Goal: Task Accomplishment & Management: Manage account settings

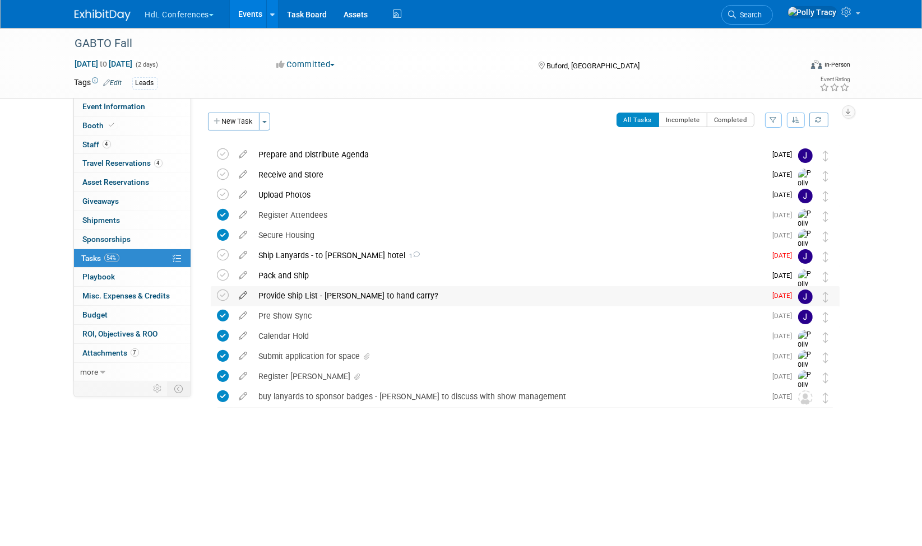
click at [243, 296] on icon at bounding box center [244, 293] width 20 height 14
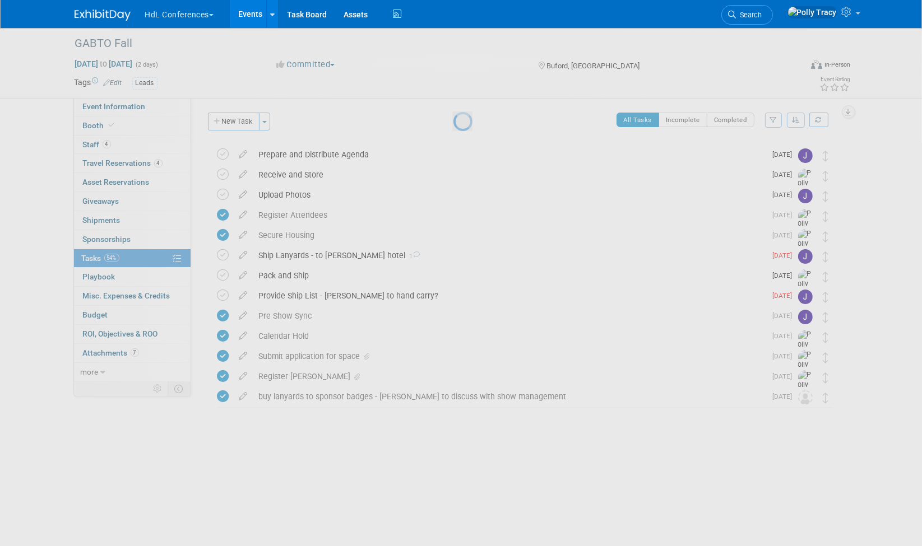
select select "8"
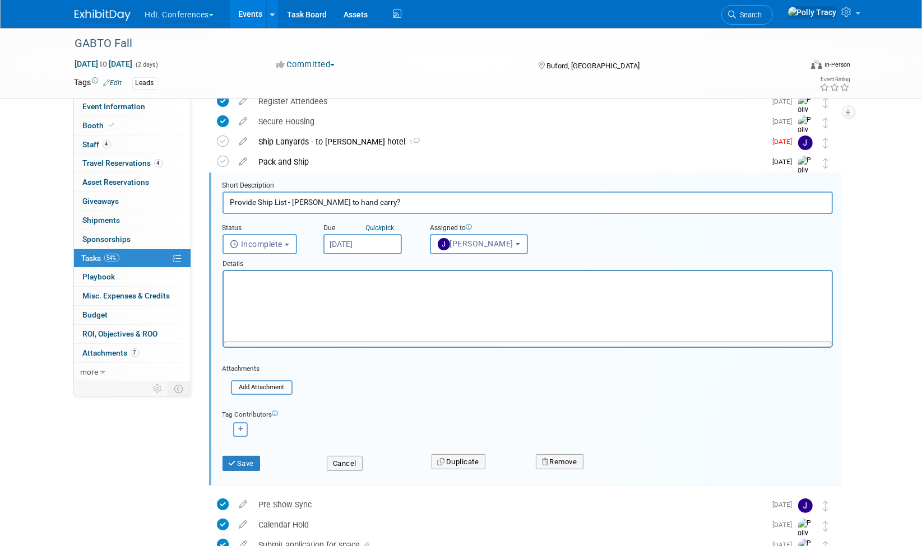
scroll to position [122, 0]
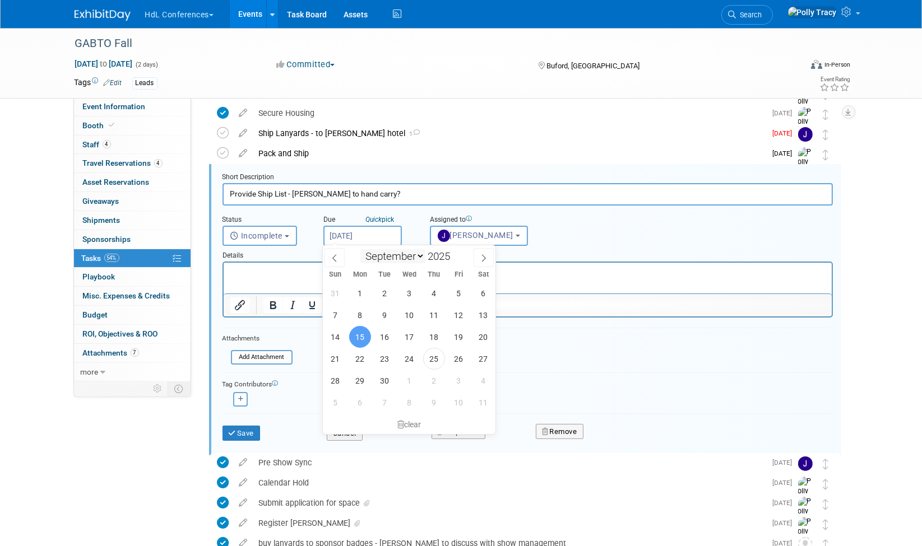
click at [363, 240] on input "Sep 15, 2025" at bounding box center [362, 236] width 78 height 20
click at [406, 354] on span "24" at bounding box center [409, 359] width 22 height 22
type input "Sep 24, 2025"
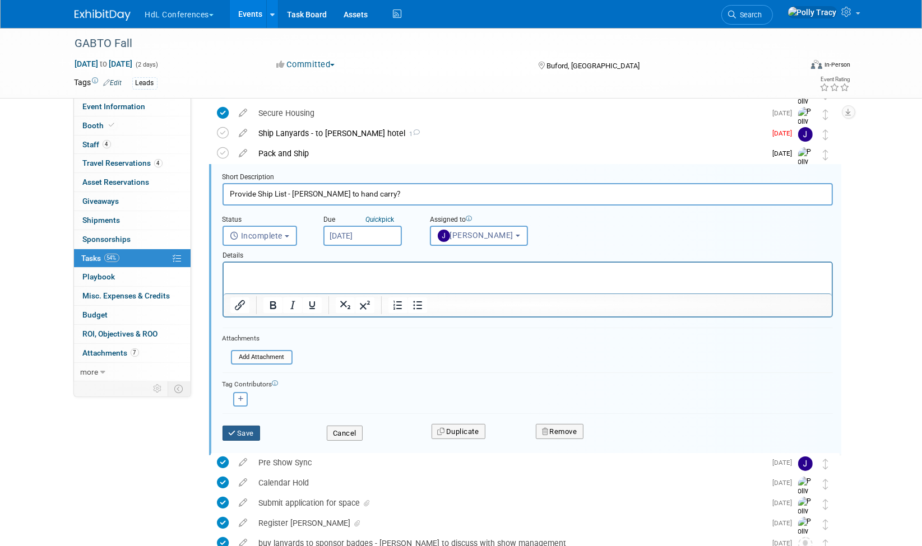
click at [245, 430] on button "Save" at bounding box center [241, 434] width 38 height 16
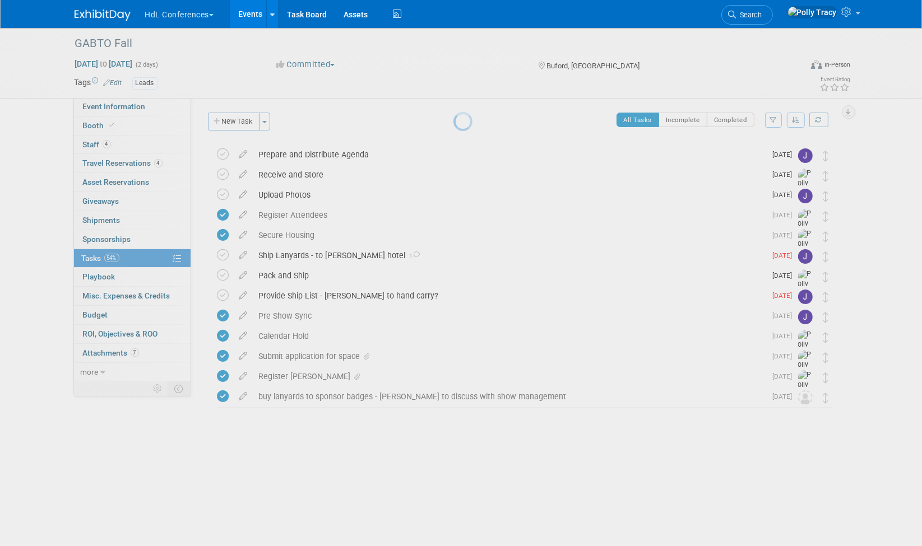
scroll to position [0, 0]
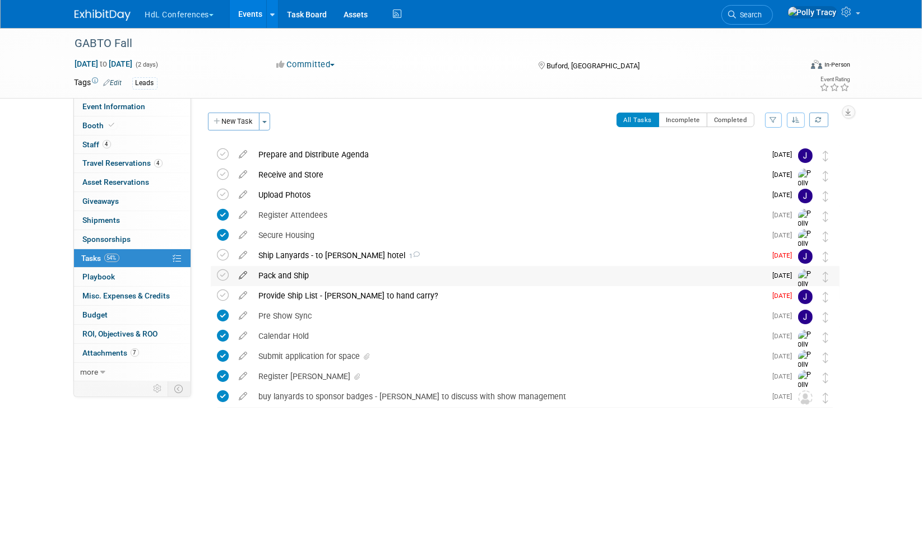
click at [247, 277] on icon at bounding box center [244, 273] width 20 height 14
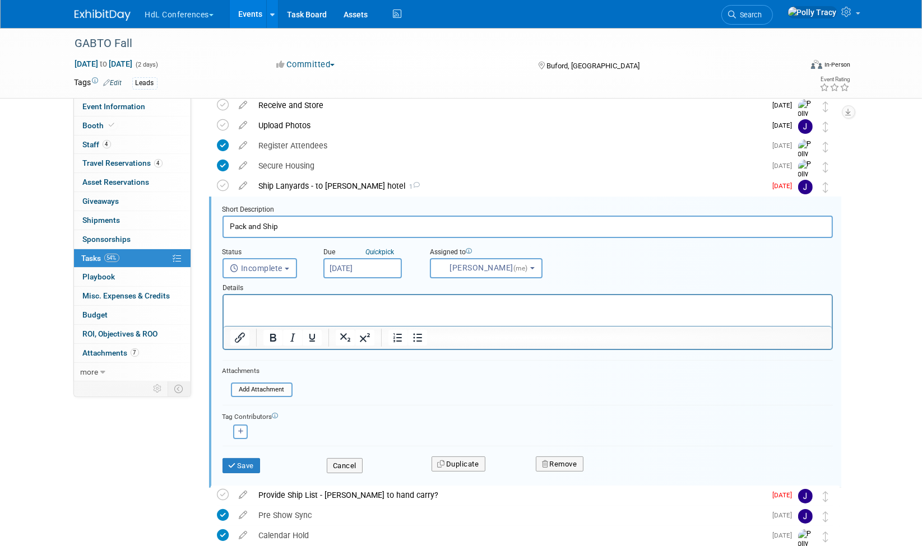
scroll to position [102, 0]
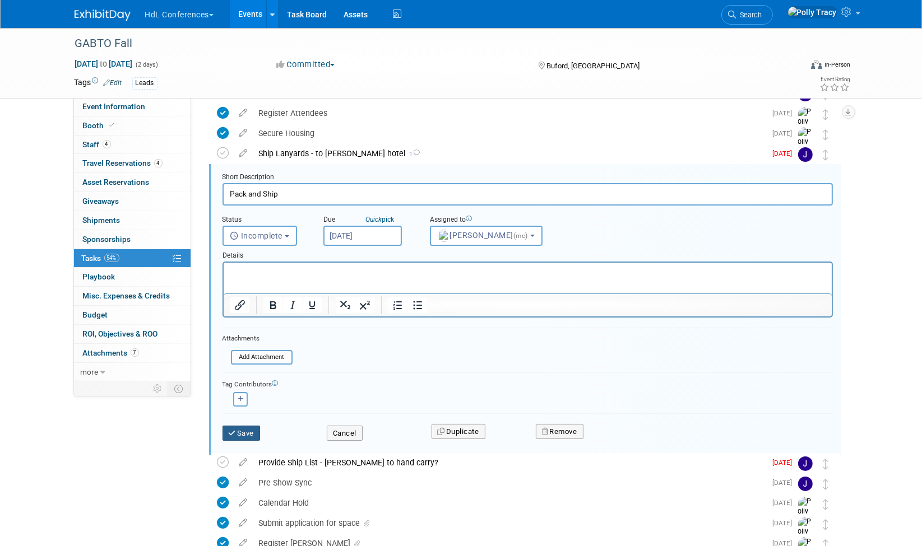
click at [257, 428] on button "Save" at bounding box center [241, 434] width 38 height 16
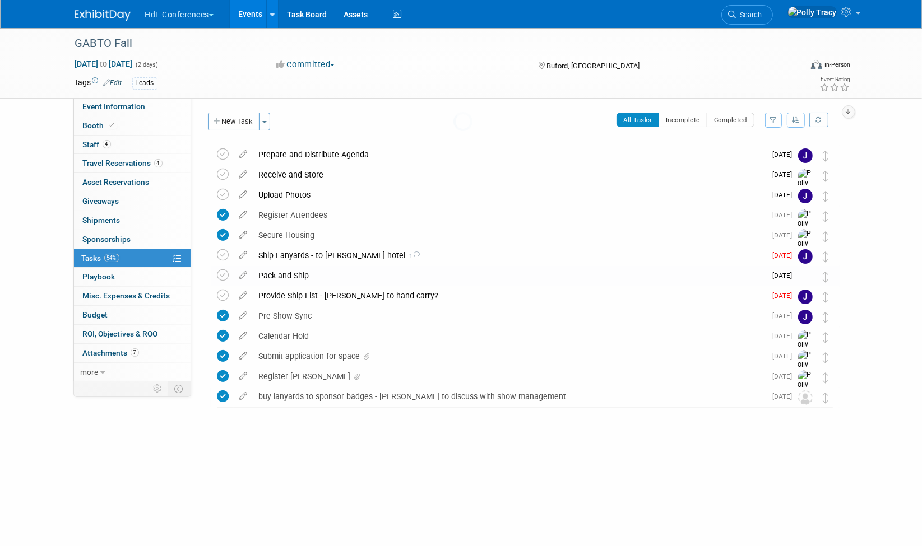
scroll to position [0, 0]
click at [94, 150] on link "4 Staff 4" at bounding box center [132, 145] width 117 height 18
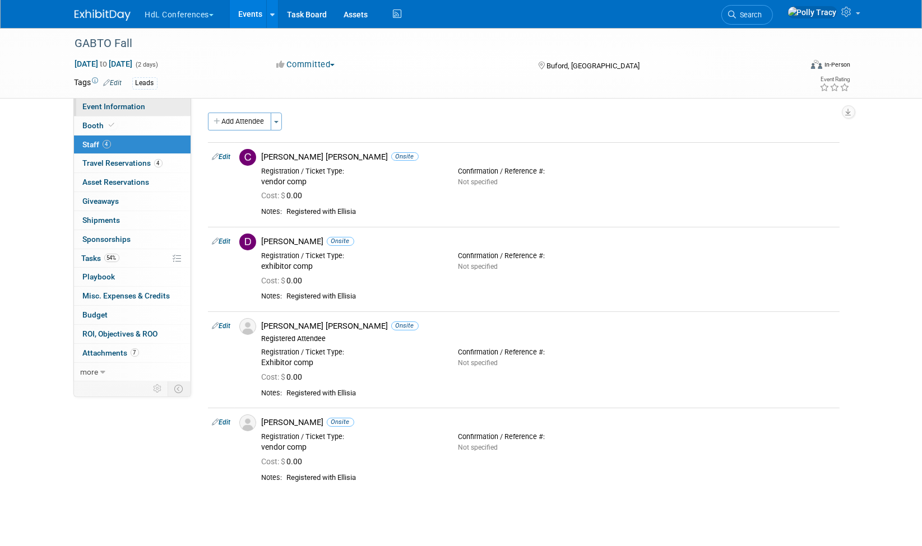
click at [97, 103] on span "Event Information" at bounding box center [114, 106] width 63 height 9
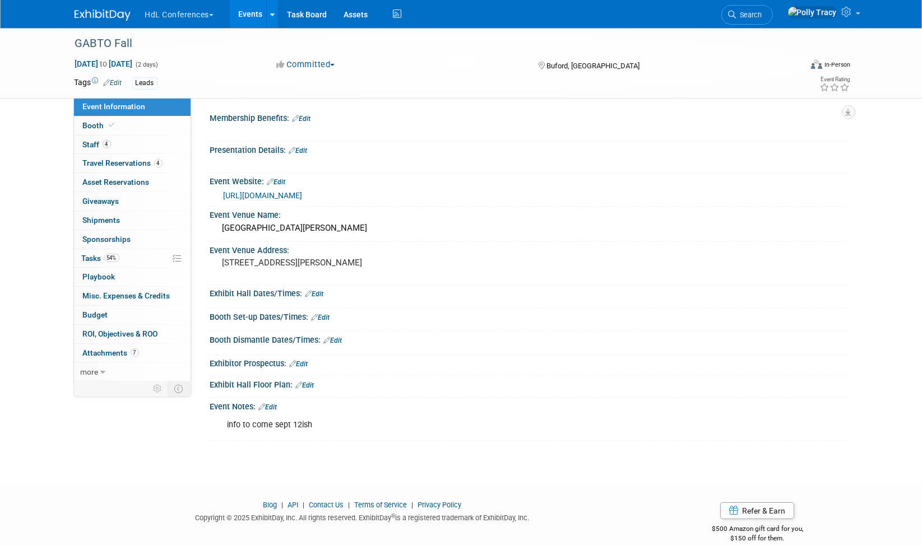
click at [303, 193] on link "https://www.gabto.org/event-details/gabto-fall-2025-conference" at bounding box center [263, 195] width 79 height 9
click at [94, 127] on span "Booth" at bounding box center [100, 125] width 34 height 9
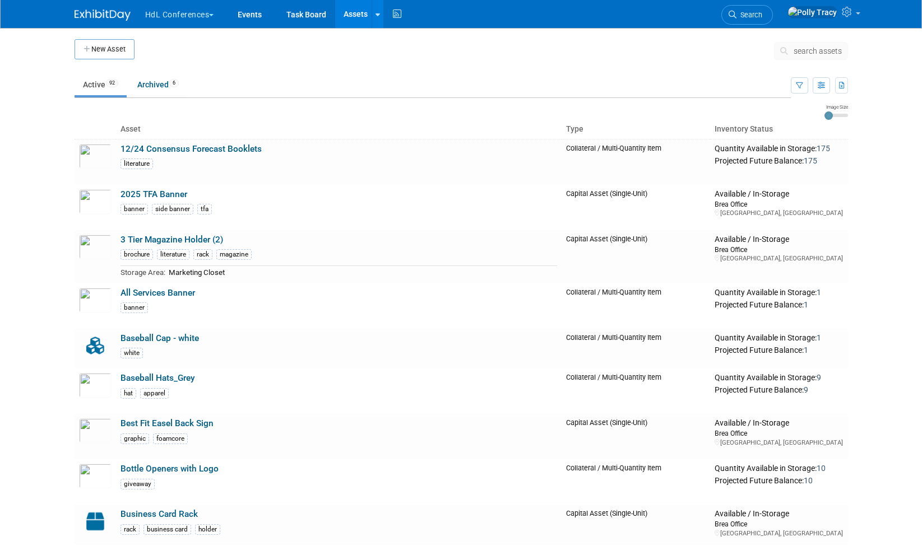
click at [291, 14] on link "Task Board" at bounding box center [306, 14] width 57 height 28
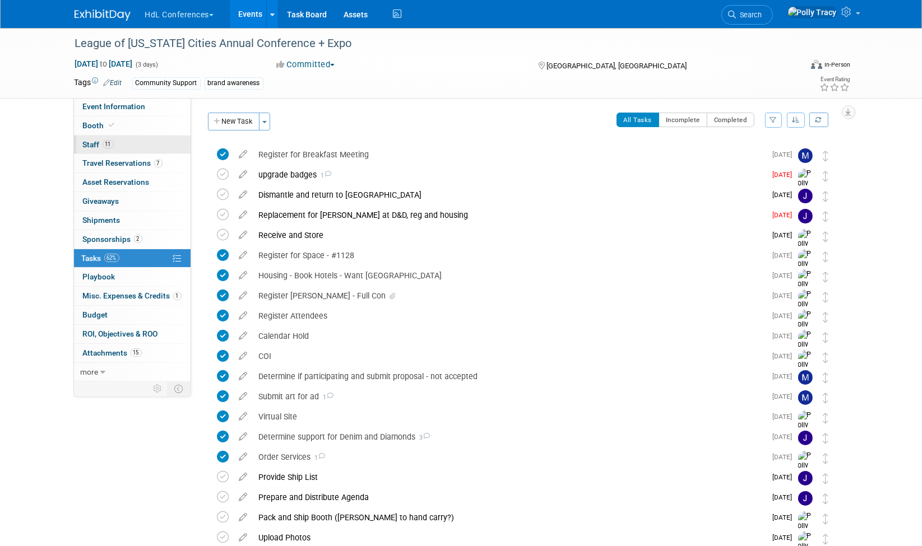
click at [89, 140] on span "Staff 11" at bounding box center [98, 144] width 31 height 9
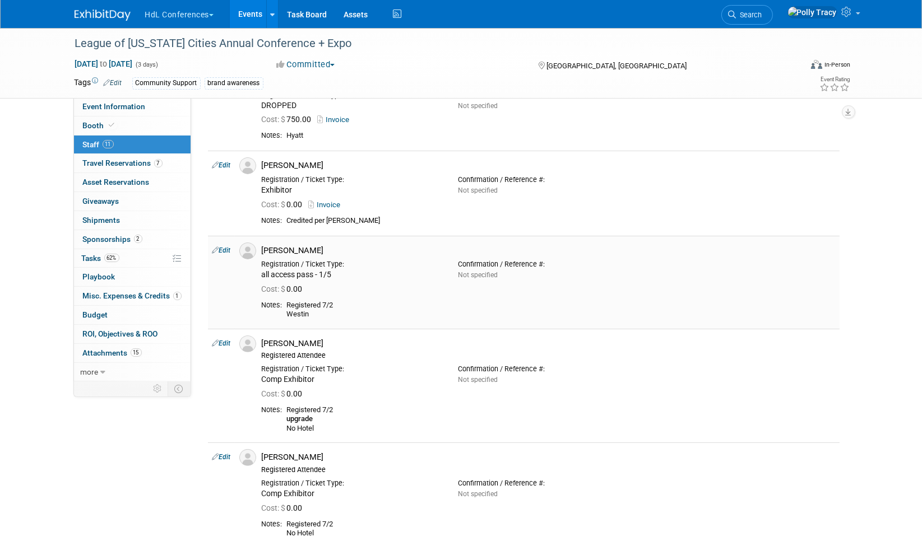
scroll to position [281, 0]
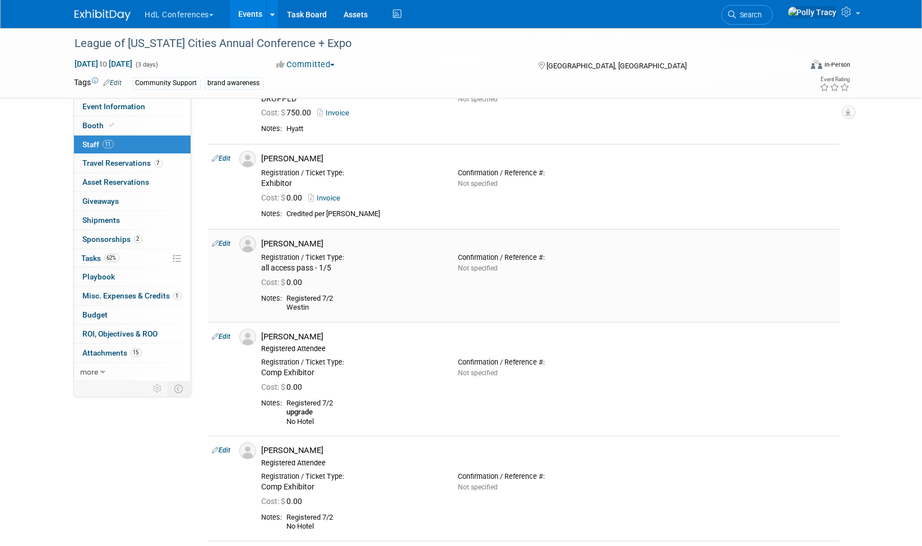
click at [227, 241] on link "Edit" at bounding box center [221, 244] width 18 height 8
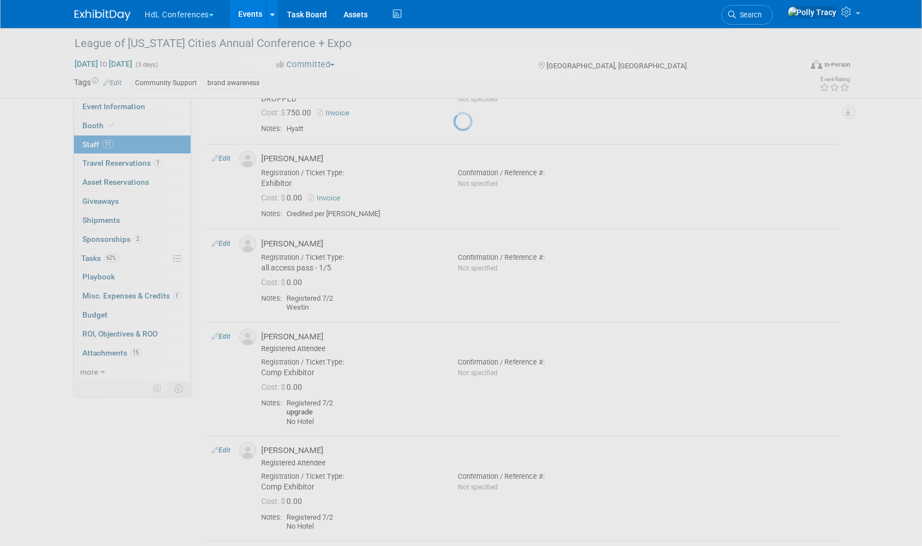
select select "9ecd4327-6cde-49a0-b96f-c622b72dbe2f"
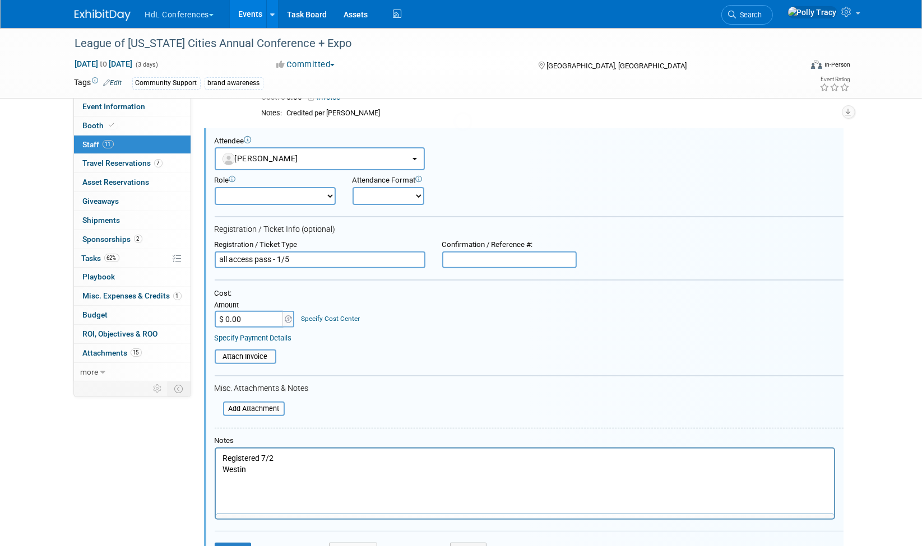
scroll to position [0, 0]
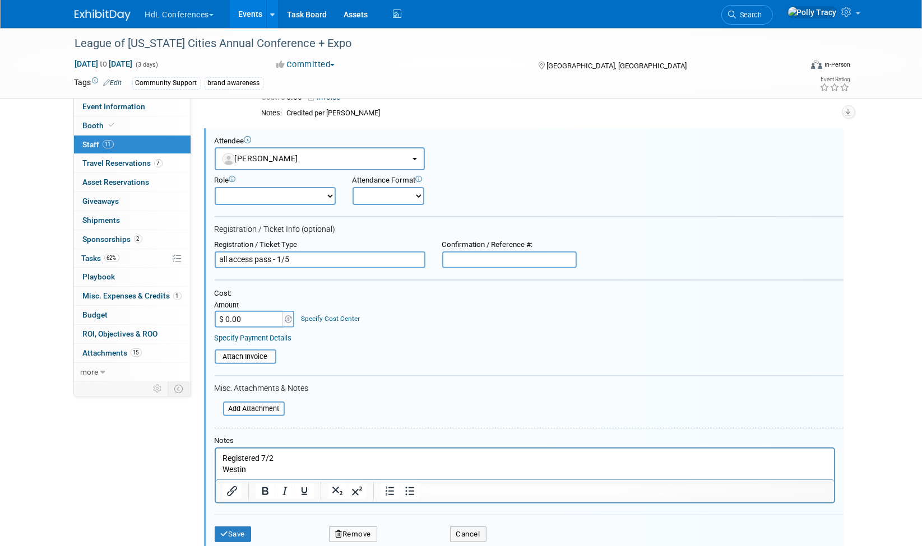
click at [310, 459] on p "Registered 7/2 Westin" at bounding box center [524, 464] width 605 height 22
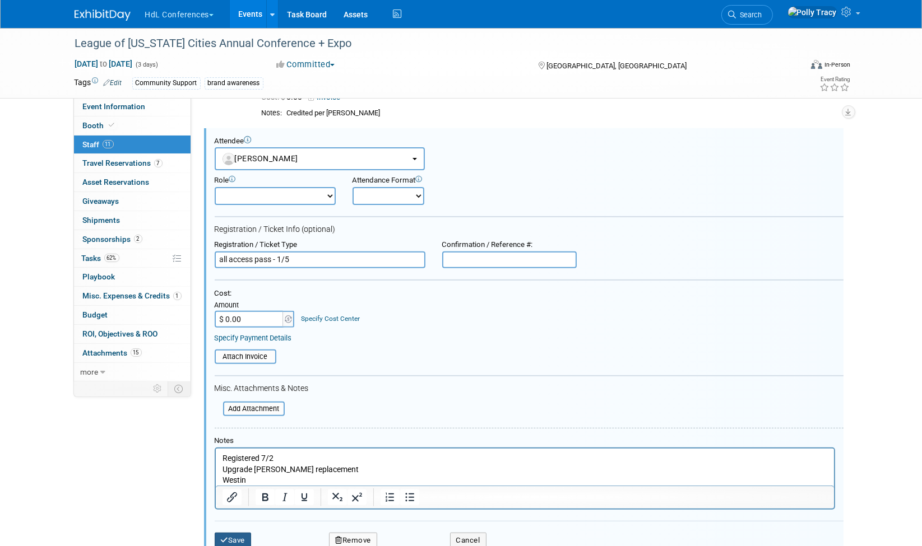
click at [236, 533] on button "Save" at bounding box center [233, 541] width 37 height 16
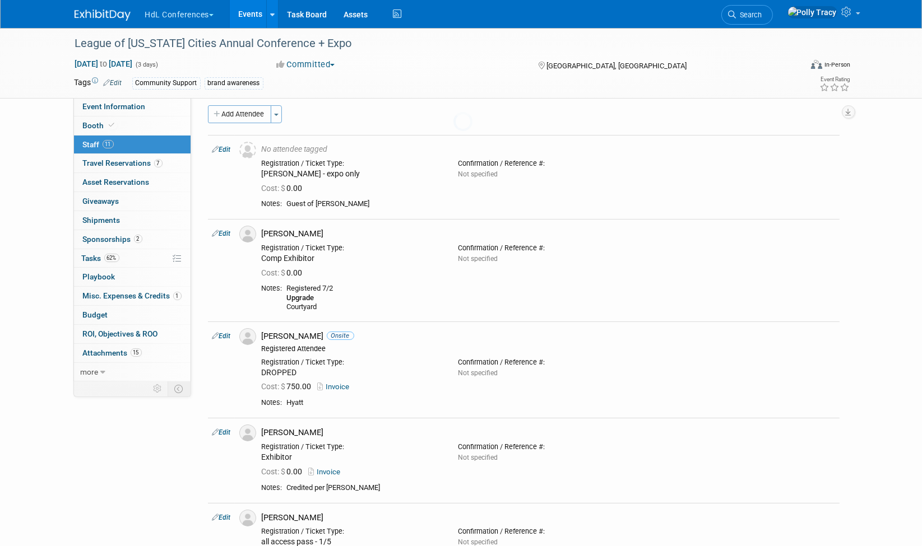
scroll to position [382, 0]
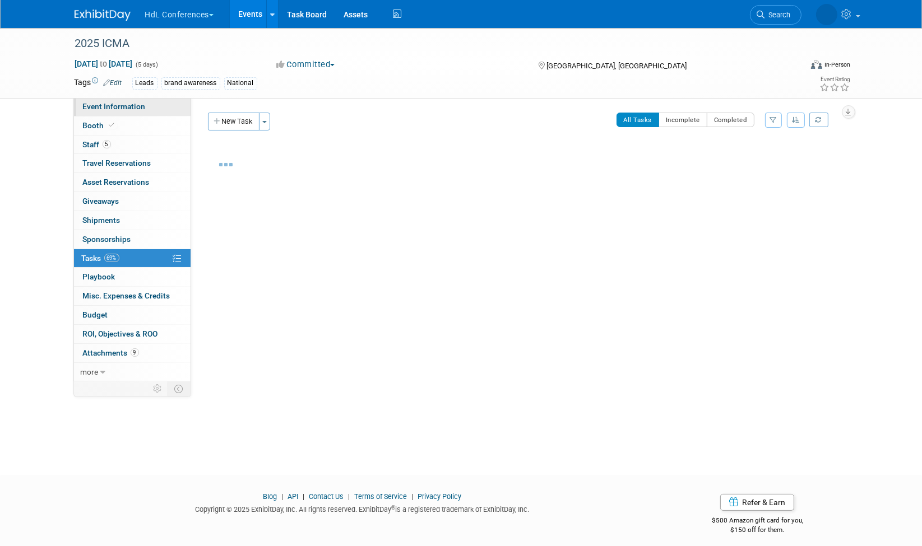
click at [101, 104] on span "Event Information" at bounding box center [114, 106] width 63 height 9
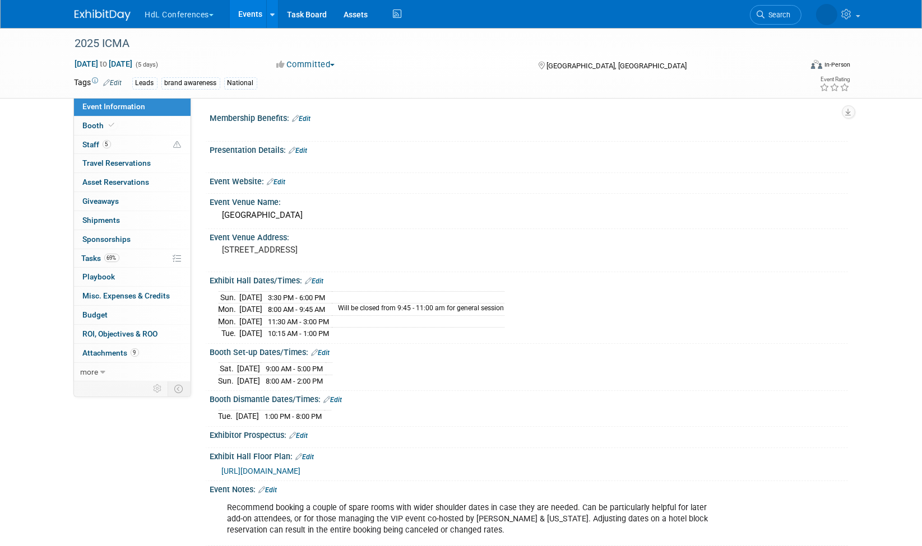
scroll to position [16, 0]
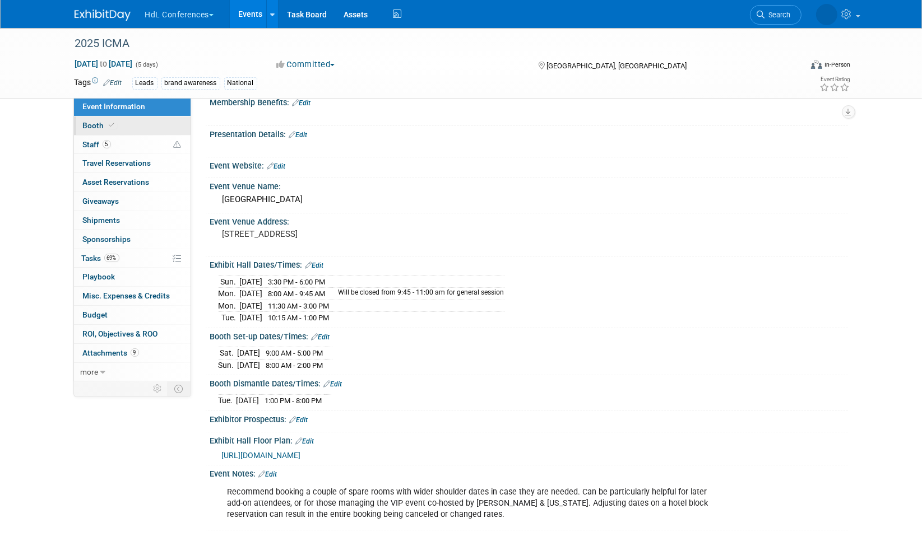
click at [97, 125] on span "Booth" at bounding box center [100, 125] width 34 height 9
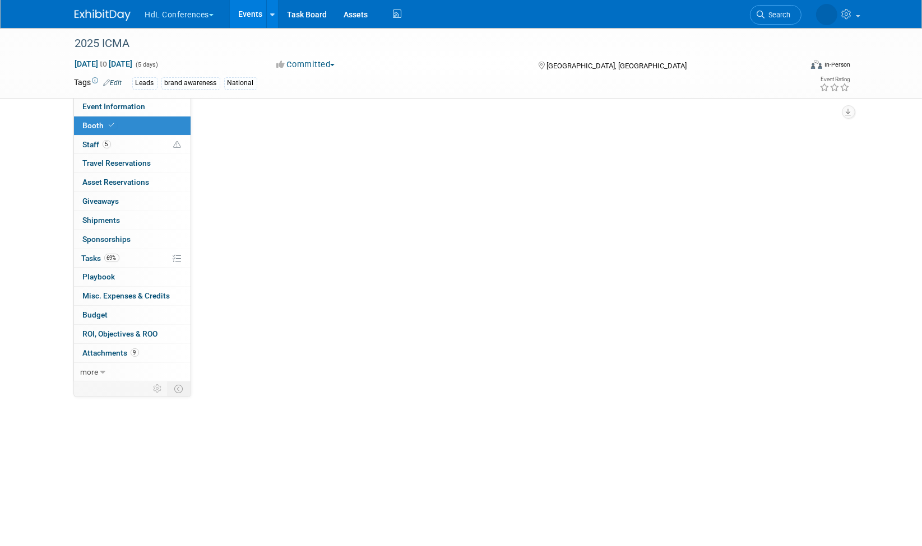
scroll to position [0, 0]
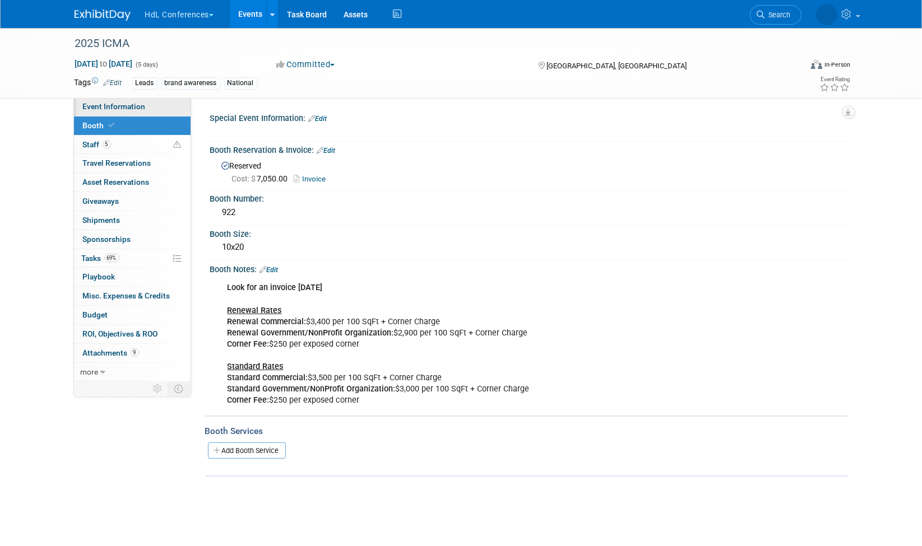
click at [100, 105] on span "Event Information" at bounding box center [114, 106] width 63 height 9
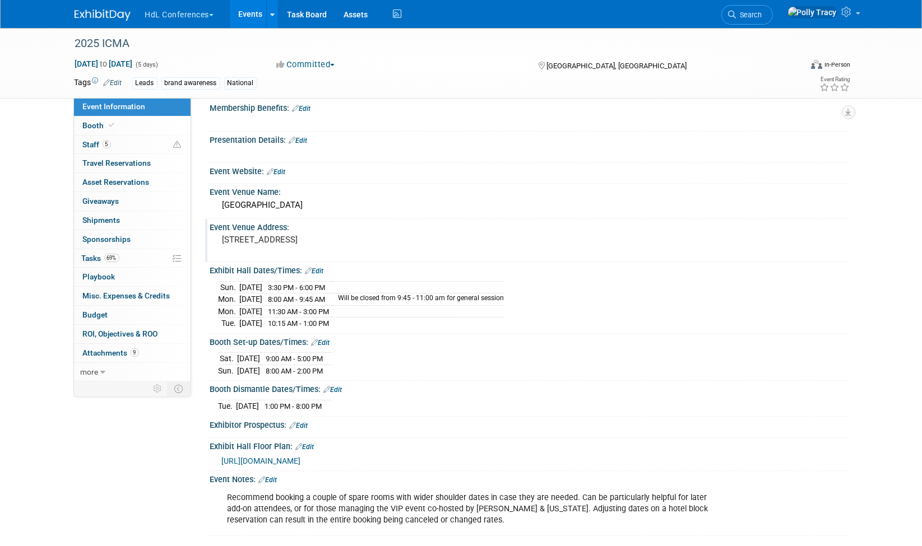
scroll to position [16, 0]
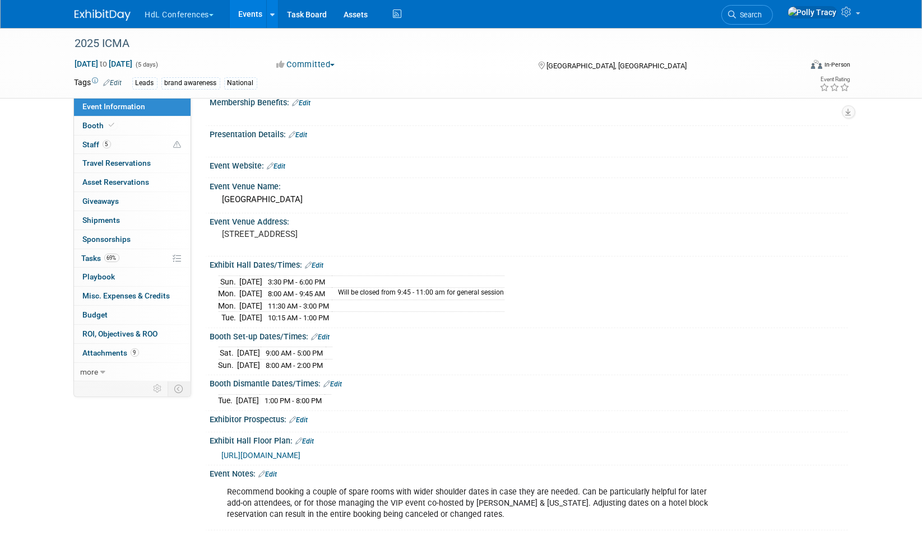
click at [297, 451] on span "https://s23.a2zinc.net/clients/corcexpo/ICMA2025/Public/EventMap.aspx?shMode=E" at bounding box center [261, 455] width 79 height 9
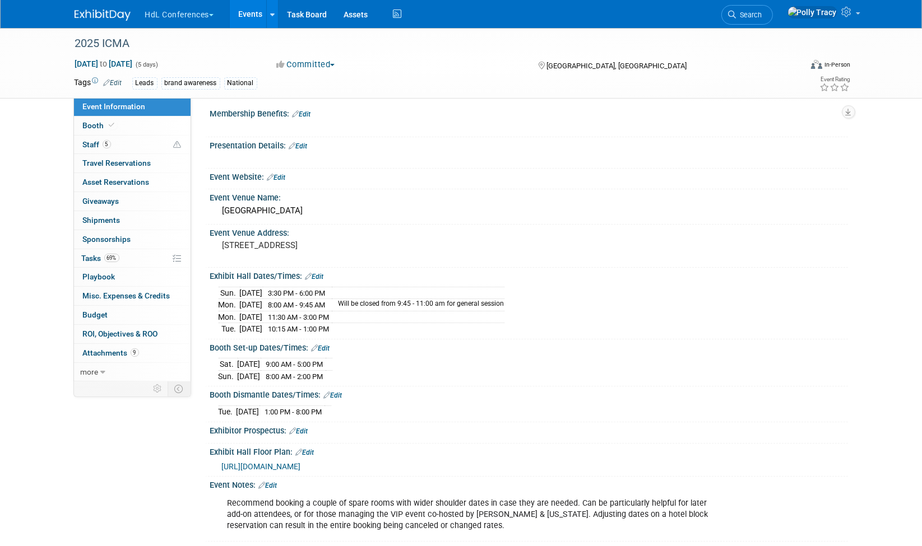
scroll to position [0, 0]
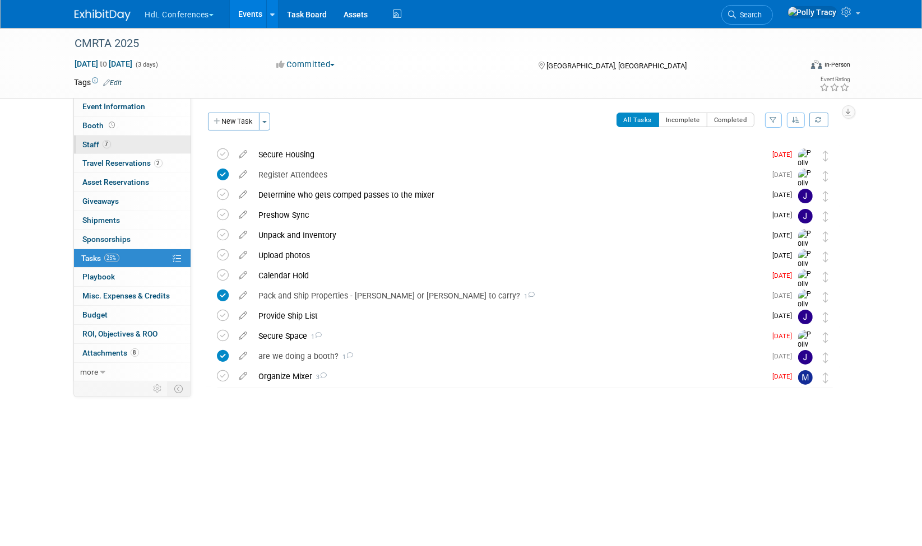
click at [96, 146] on span "Staff 7" at bounding box center [97, 144] width 28 height 9
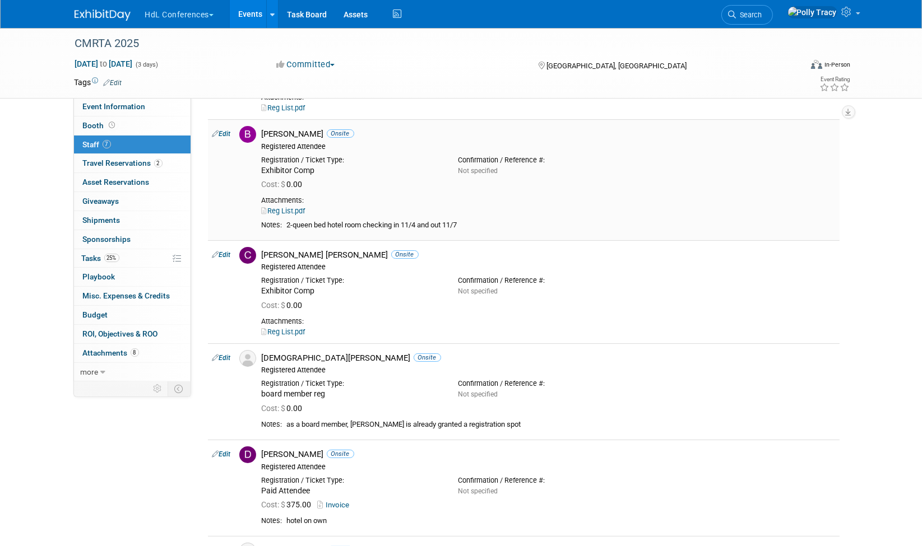
scroll to position [145, 0]
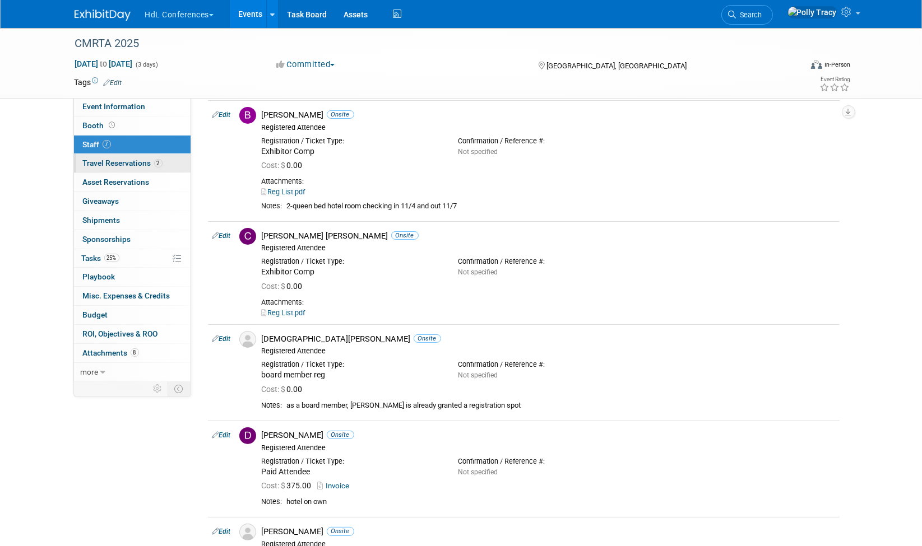
click at [90, 166] on link "2 Travel Reservations 2" at bounding box center [132, 163] width 117 height 18
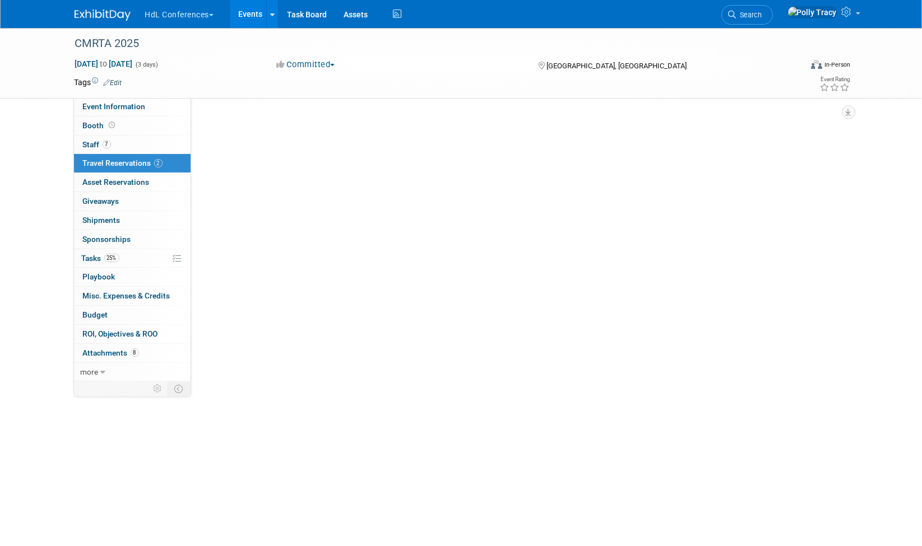
scroll to position [0, 0]
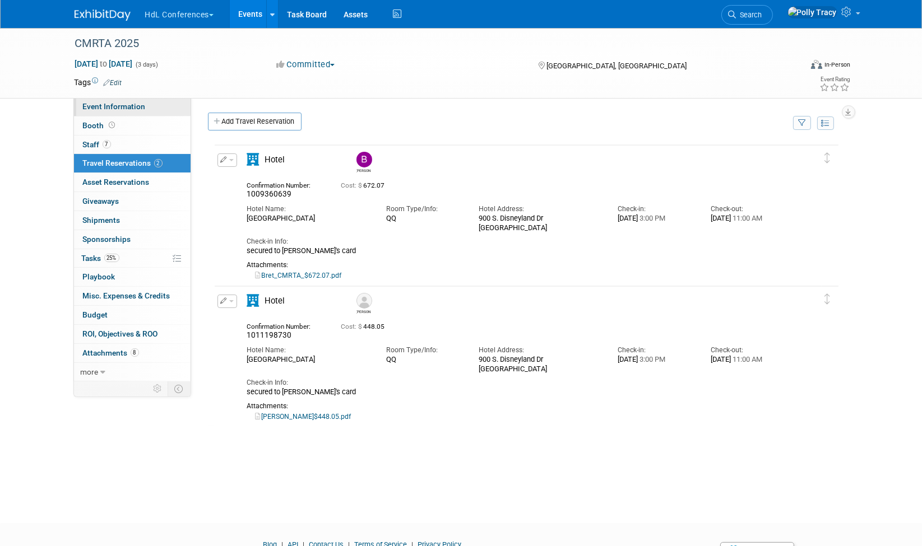
click at [87, 102] on span "Event Information" at bounding box center [114, 106] width 63 height 9
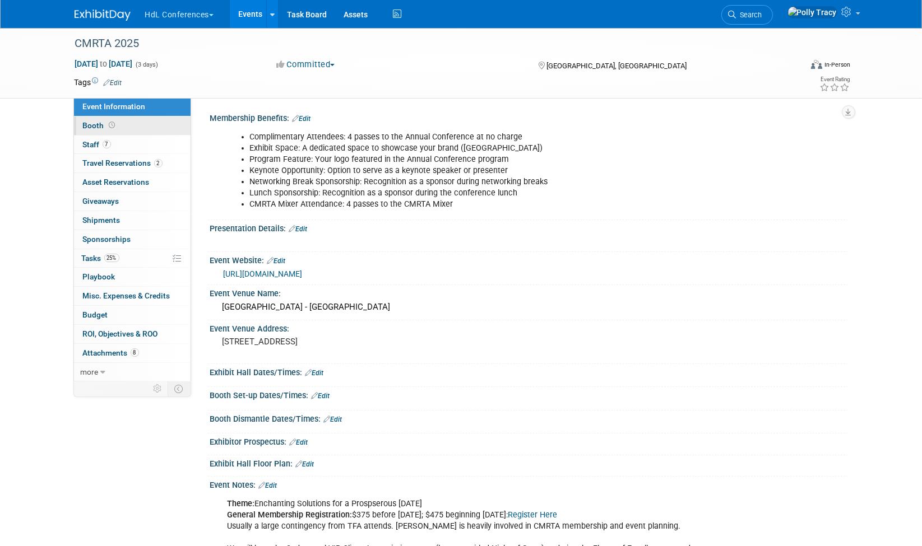
click at [91, 129] on link "Booth" at bounding box center [132, 126] width 117 height 18
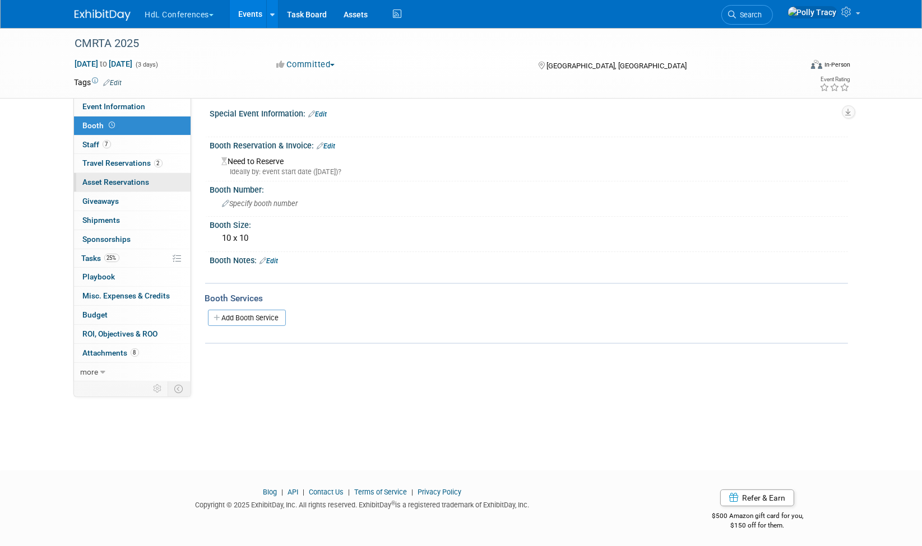
scroll to position [7, 0]
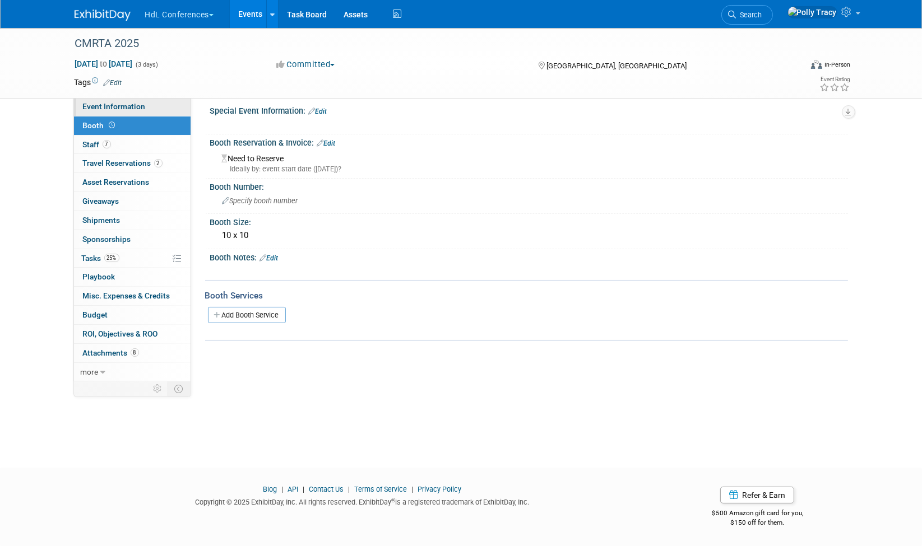
click at [110, 107] on span "Event Information" at bounding box center [114, 106] width 63 height 9
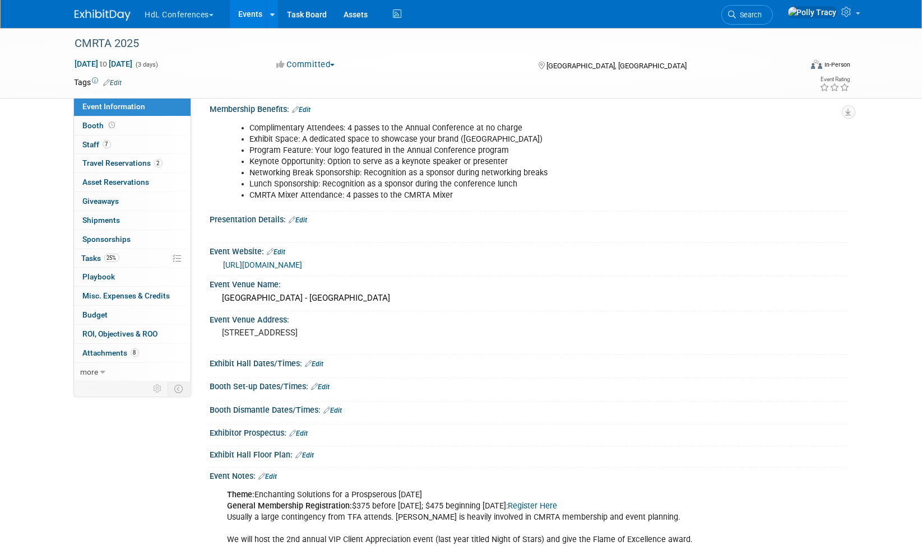
scroll to position [0, 0]
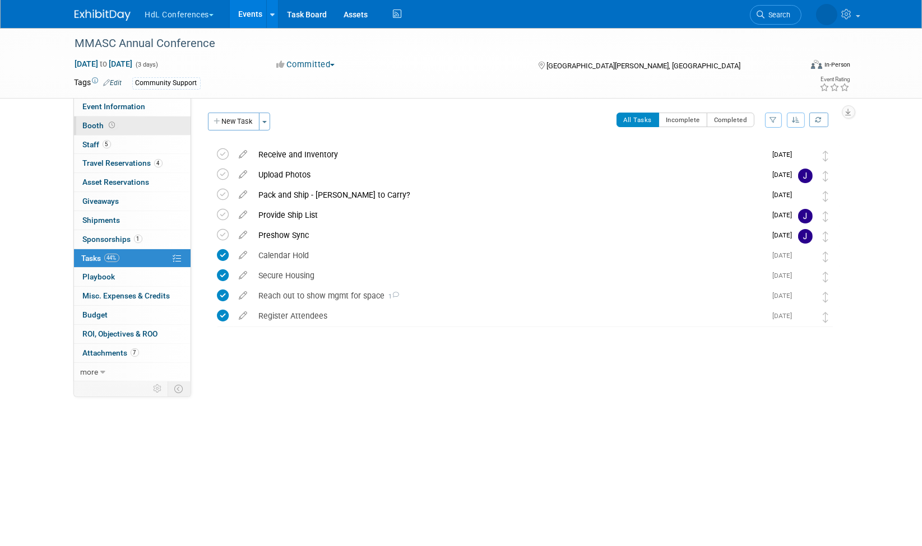
click at [91, 129] on link "Booth" at bounding box center [132, 126] width 117 height 18
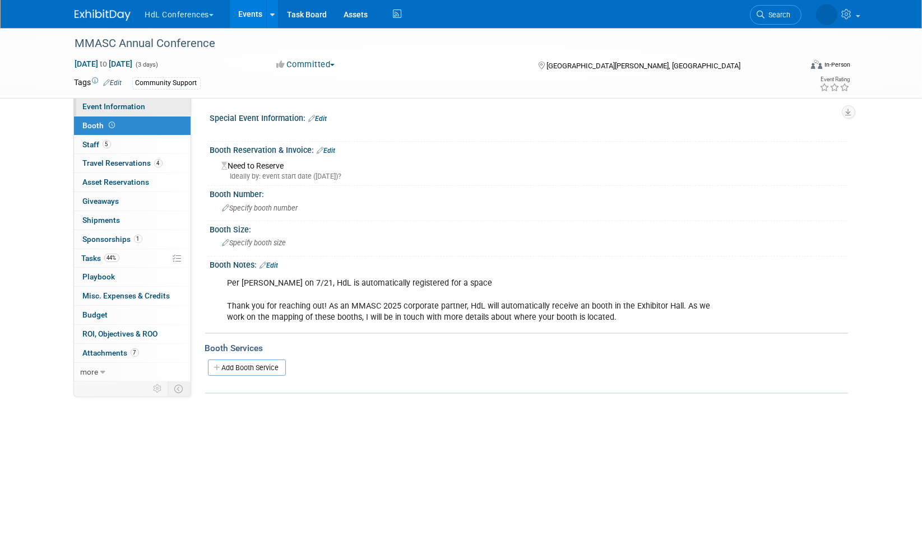
click at [123, 109] on span "Event Information" at bounding box center [114, 106] width 63 height 9
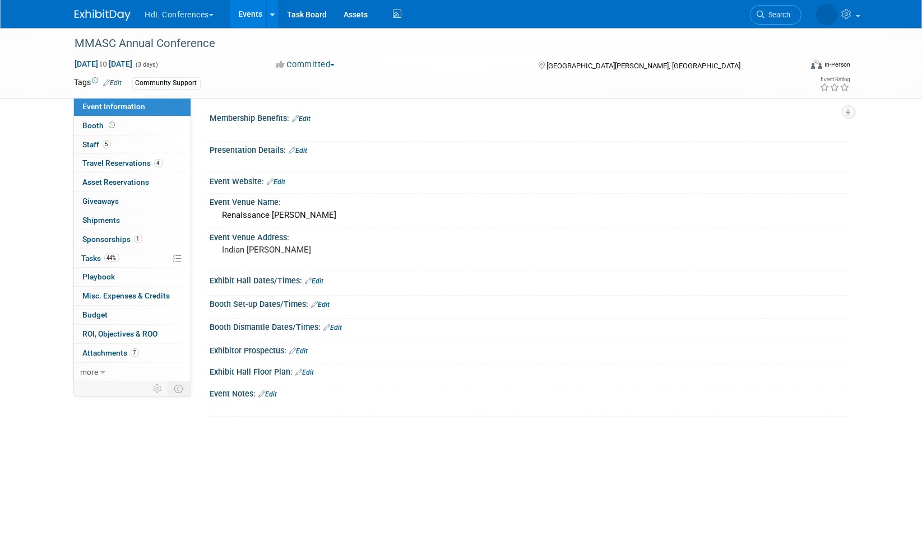
click at [275, 391] on link "Edit" at bounding box center [268, 394] width 18 height 8
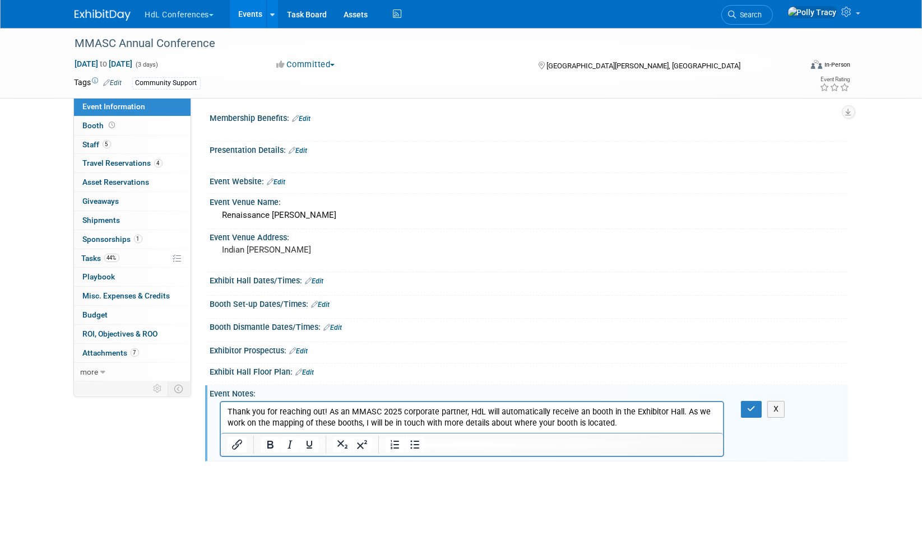
scroll to position [48, 0]
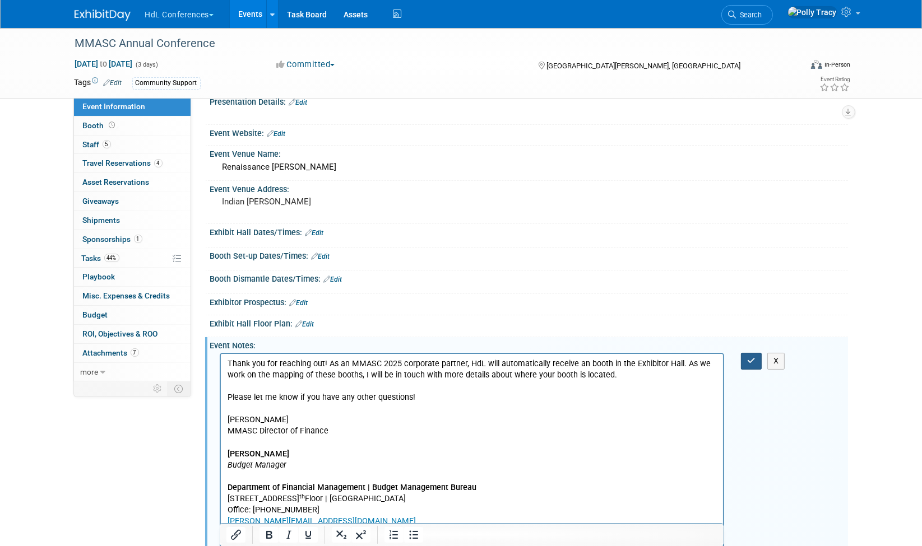
click at [752, 357] on icon "button" at bounding box center [751, 361] width 8 height 8
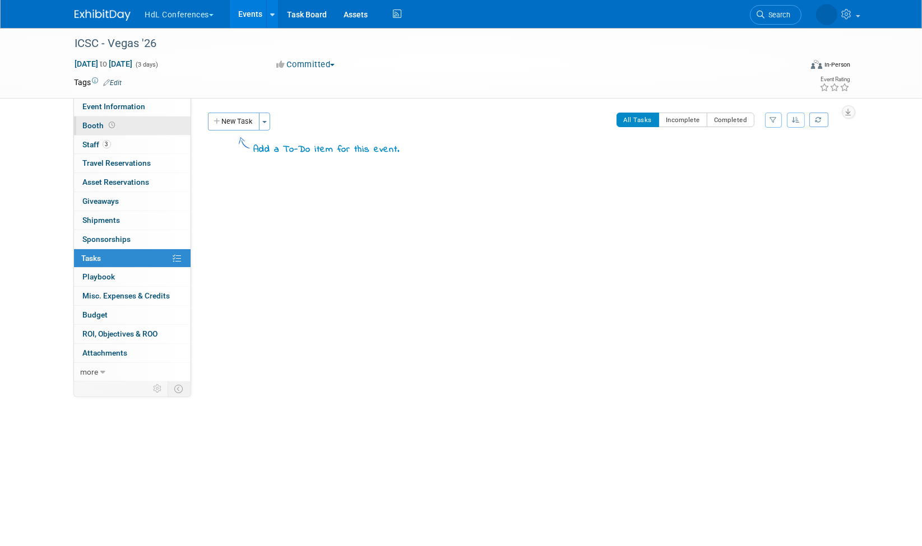
click at [88, 122] on span "Booth" at bounding box center [100, 125] width 35 height 9
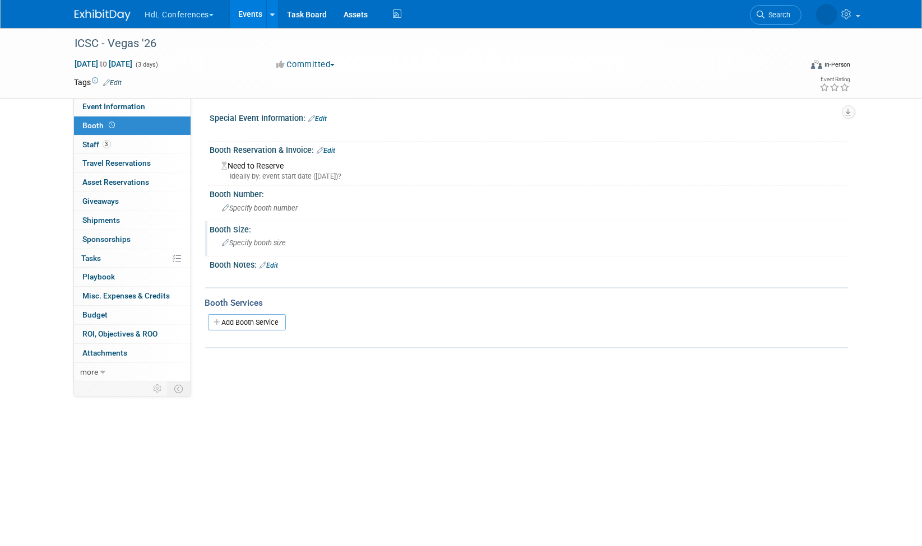
click at [254, 236] on div "Specify booth size" at bounding box center [528, 242] width 621 height 17
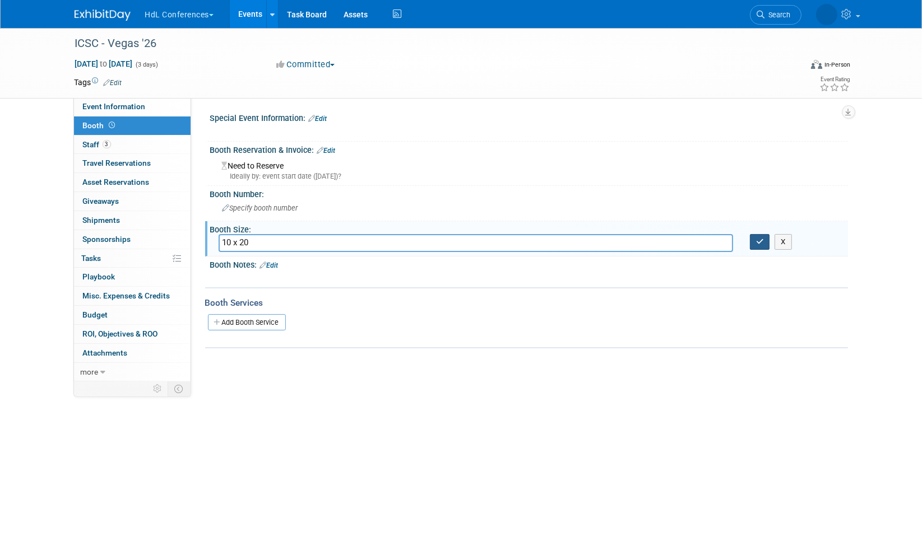
type input "10 x 20"
click at [760, 241] on icon "button" at bounding box center [760, 241] width 8 height 7
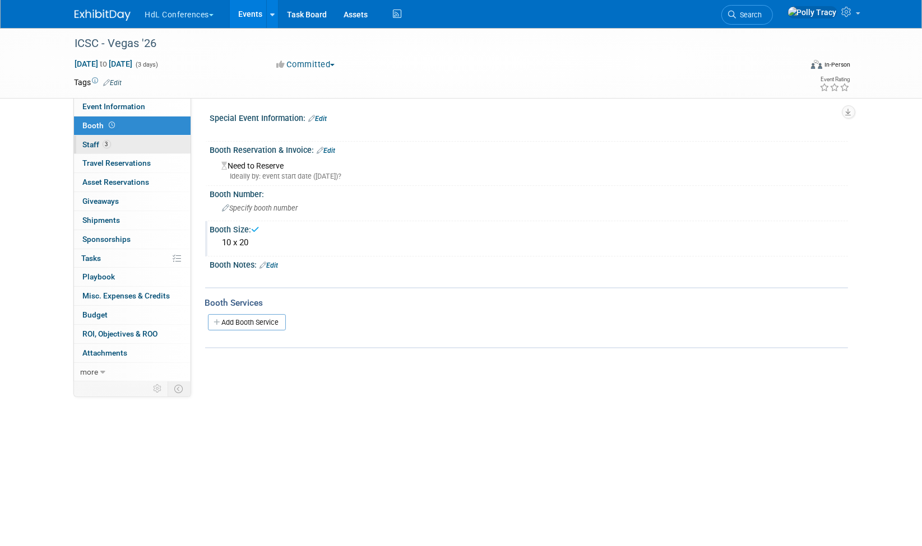
click at [89, 140] on span "Staff 3" at bounding box center [97, 144] width 28 height 9
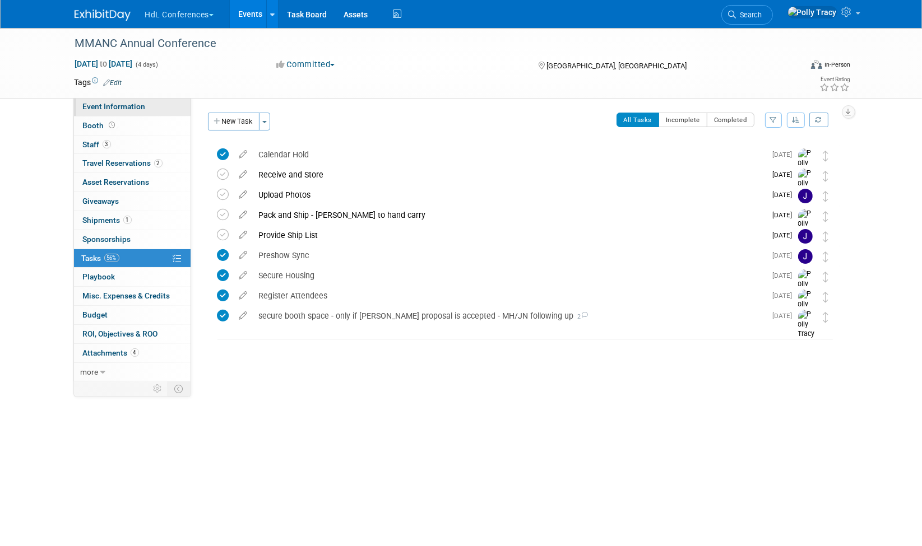
click at [123, 111] on link "Event Information" at bounding box center [132, 106] width 117 height 18
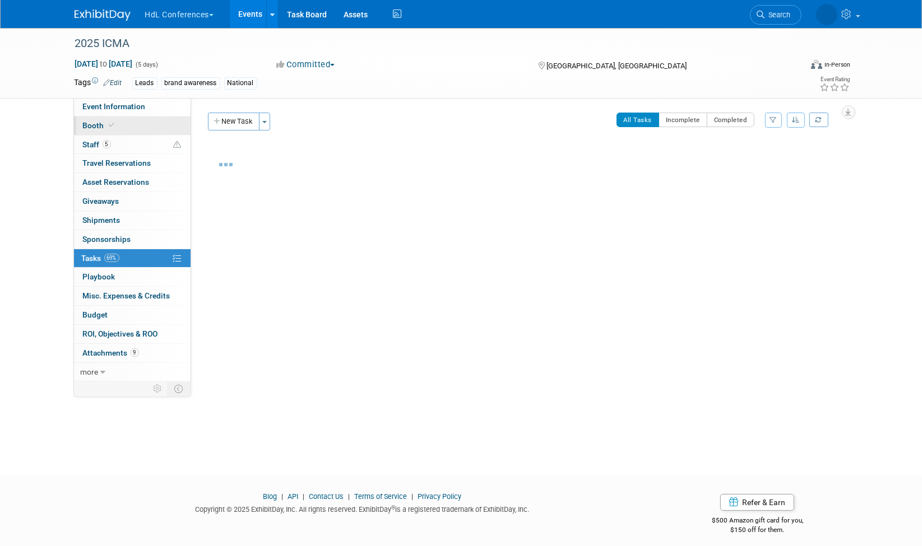
click at [96, 123] on span "Booth" at bounding box center [100, 125] width 34 height 9
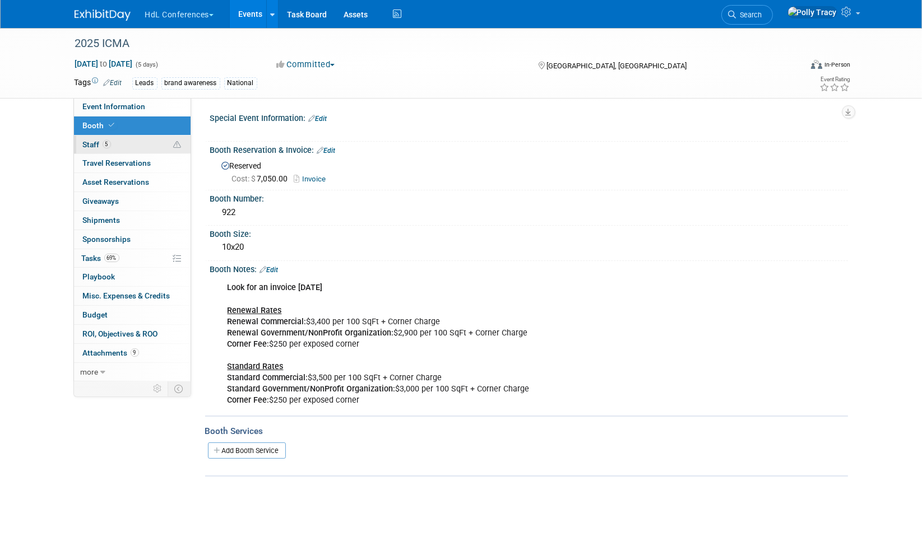
click at [94, 142] on span "Staff 5" at bounding box center [97, 144] width 28 height 9
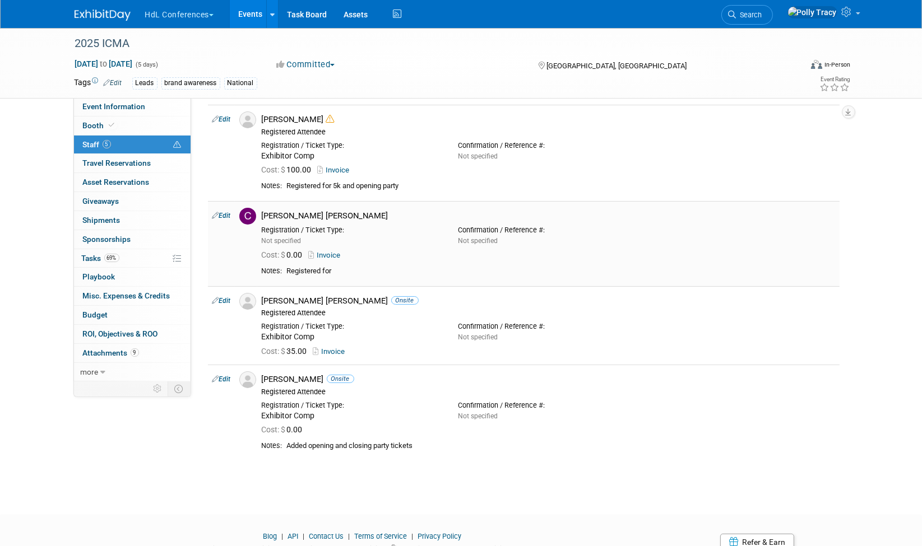
scroll to position [115, 0]
click at [95, 124] on span "Booth" at bounding box center [100, 125] width 34 height 9
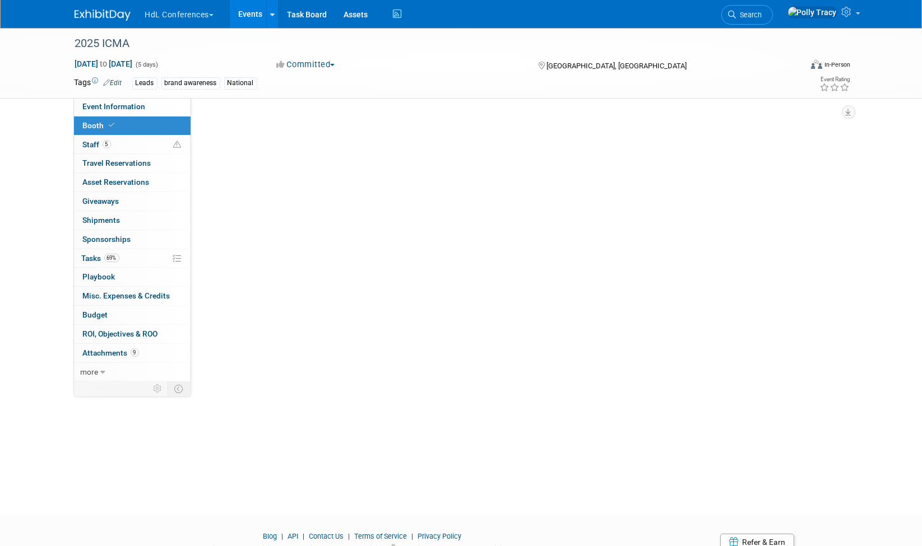
scroll to position [0, 0]
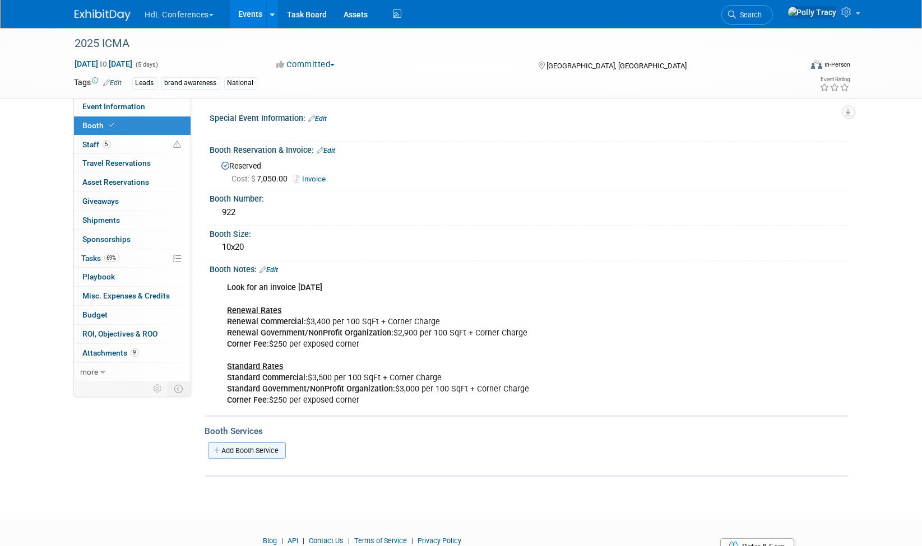
click at [222, 443] on link "Add Booth Service" at bounding box center [247, 451] width 78 height 16
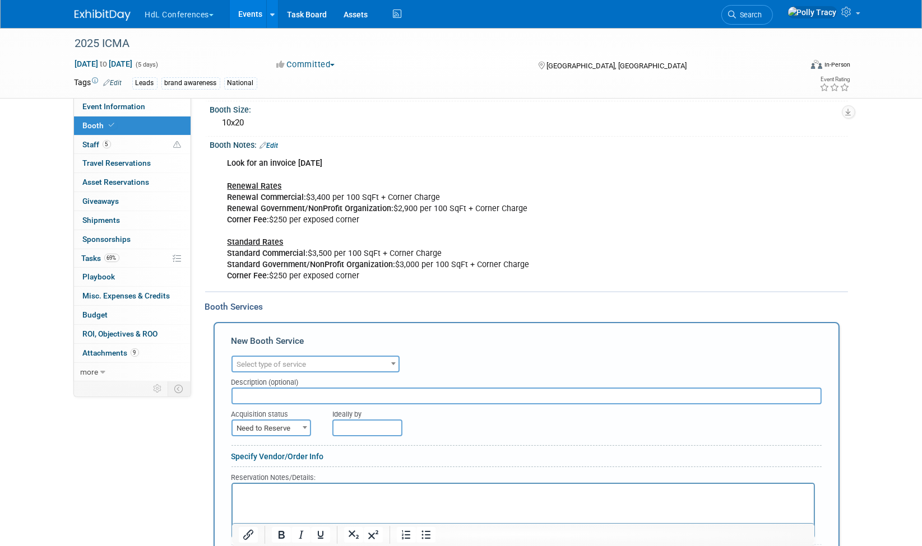
scroll to position [126, 0]
click at [272, 386] on input "text" at bounding box center [526, 394] width 590 height 17
drag, startPoint x: 277, startPoint y: 393, endPoint x: 249, endPoint y: 389, distance: 28.3
click at [249, 389] on input "text" at bounding box center [526, 394] width 590 height 17
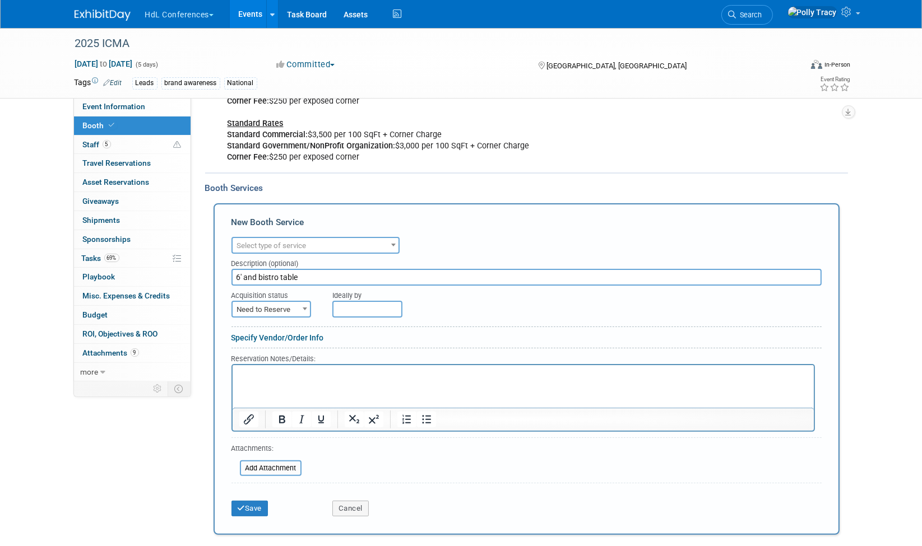
scroll to position [245, 0]
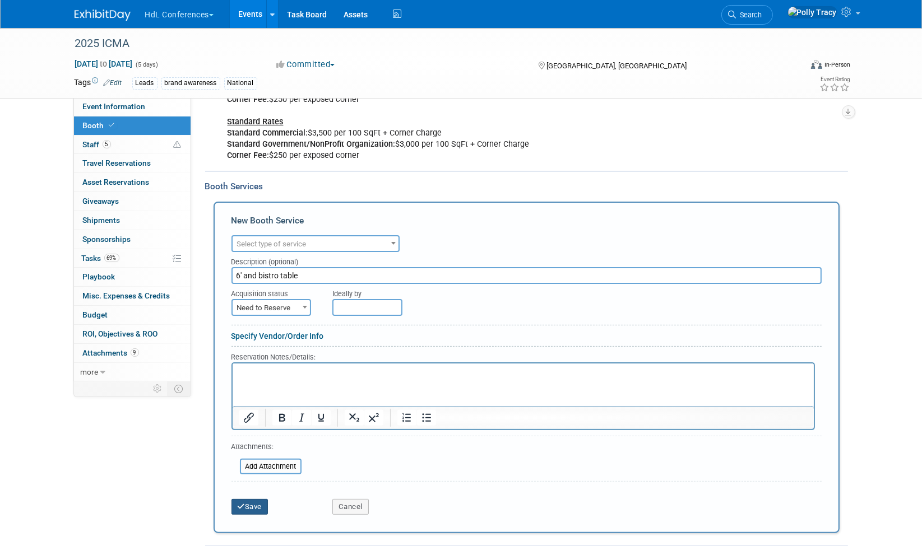
type input "6' and bistro table"
click at [254, 499] on button "Save" at bounding box center [249, 507] width 37 height 16
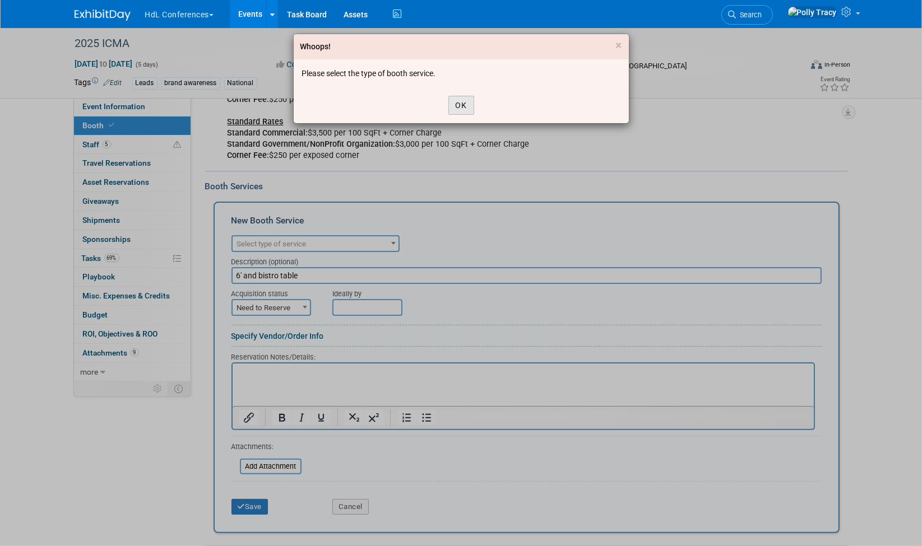
click at [458, 105] on button "OK" at bounding box center [461, 105] width 26 height 19
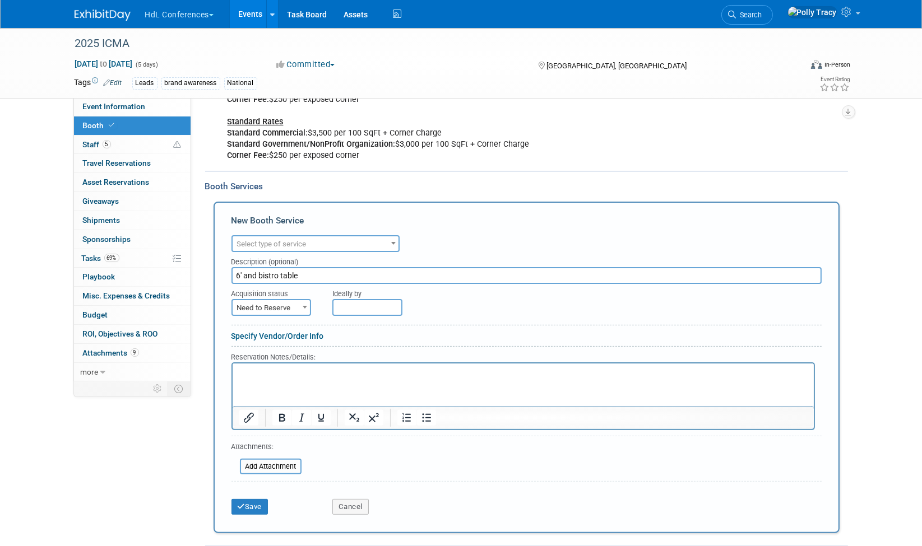
click at [308, 243] on span "Select type of service" at bounding box center [316, 244] width 166 height 16
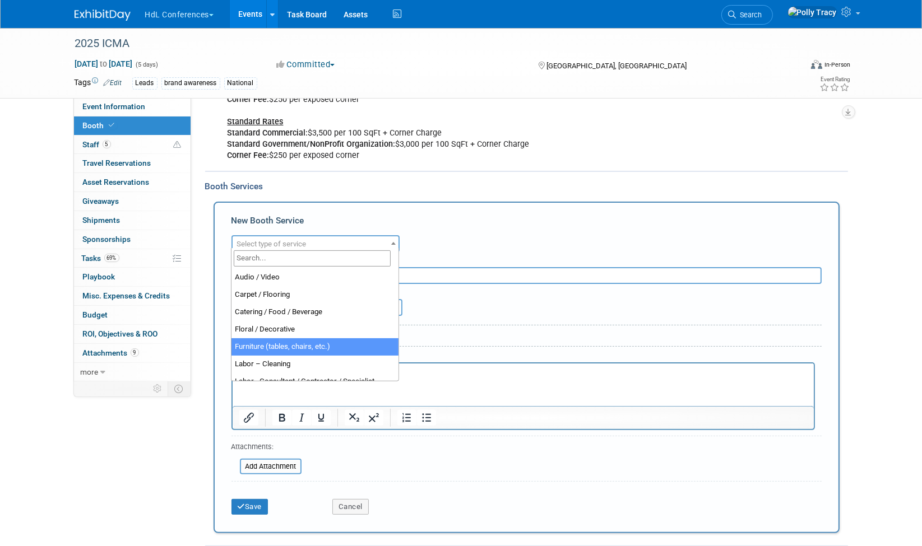
select select "6"
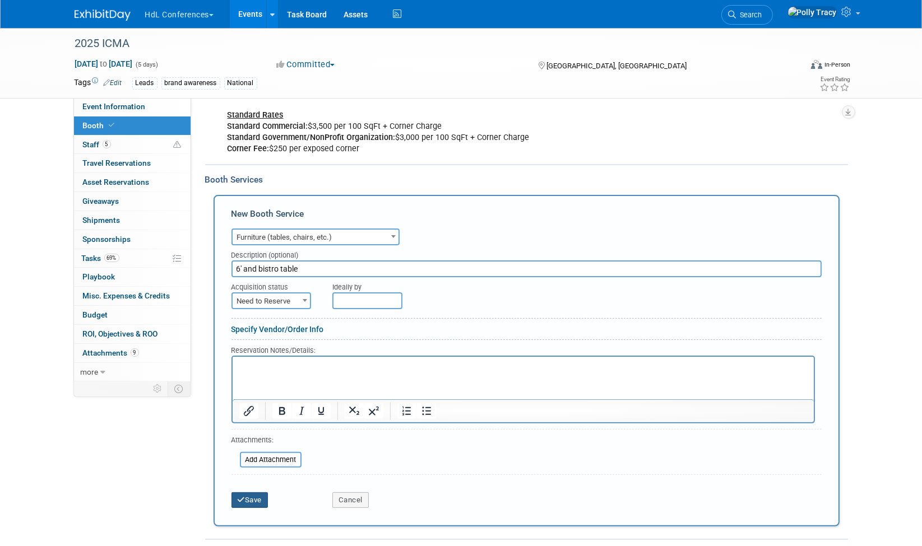
scroll to position [253, 0]
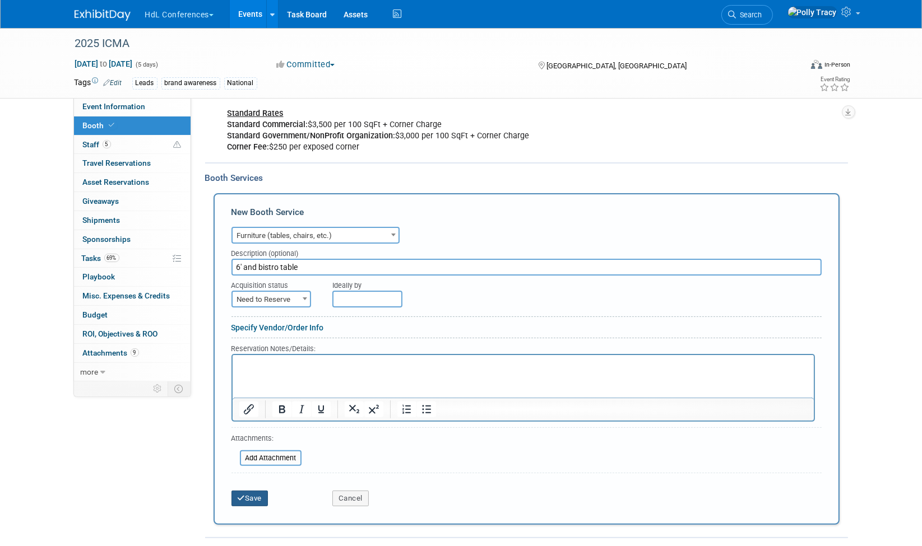
click at [260, 501] on div "Save Cancel" at bounding box center [526, 495] width 590 height 34
click at [261, 491] on button "Save" at bounding box center [249, 499] width 37 height 16
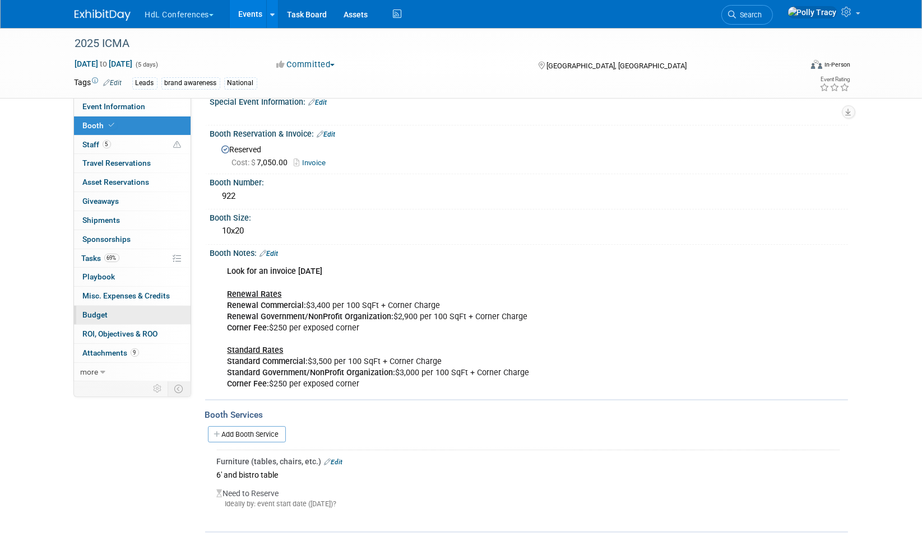
scroll to position [0, 0]
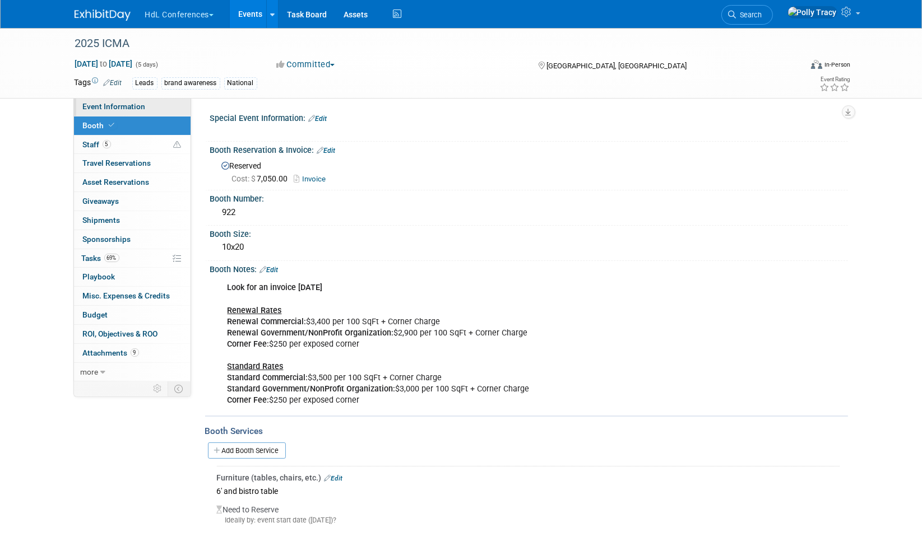
click at [106, 108] on span "Event Information" at bounding box center [114, 106] width 63 height 9
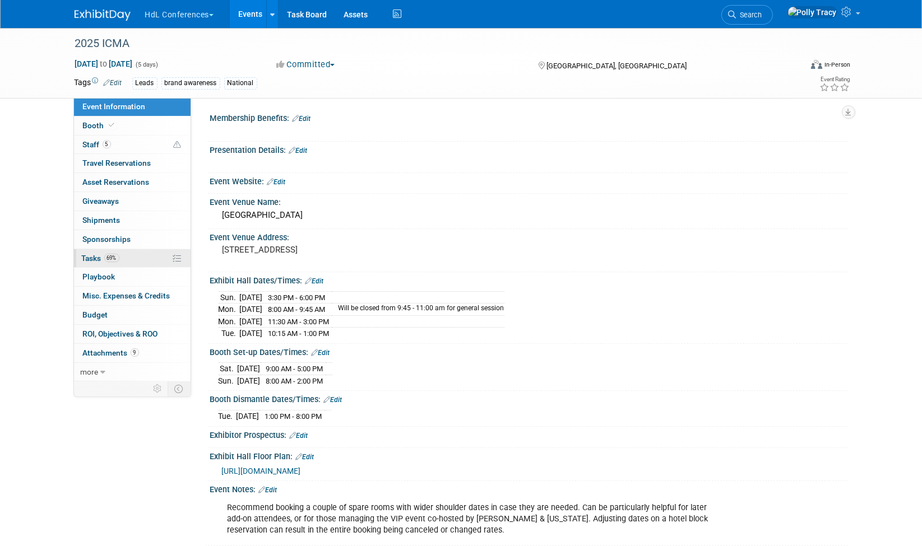
click at [92, 254] on span "Tasks 69%" at bounding box center [101, 258] width 38 height 9
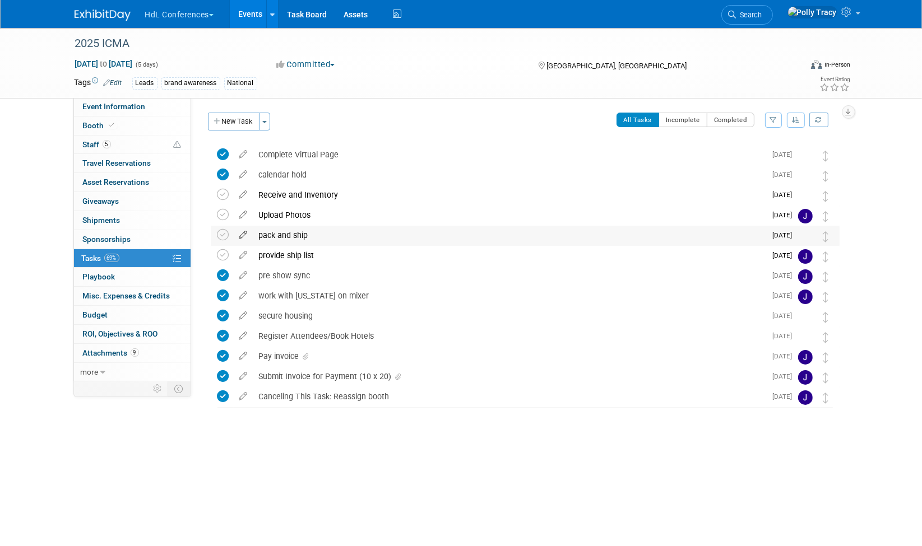
click at [243, 234] on icon at bounding box center [244, 233] width 20 height 14
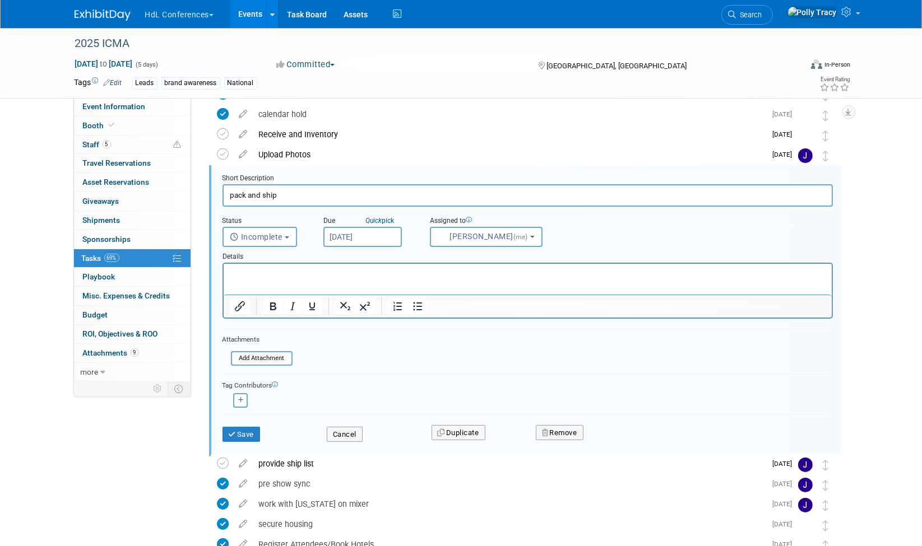
scroll to position [62, 0]
click at [272, 266] on html at bounding box center [527, 270] width 608 height 15
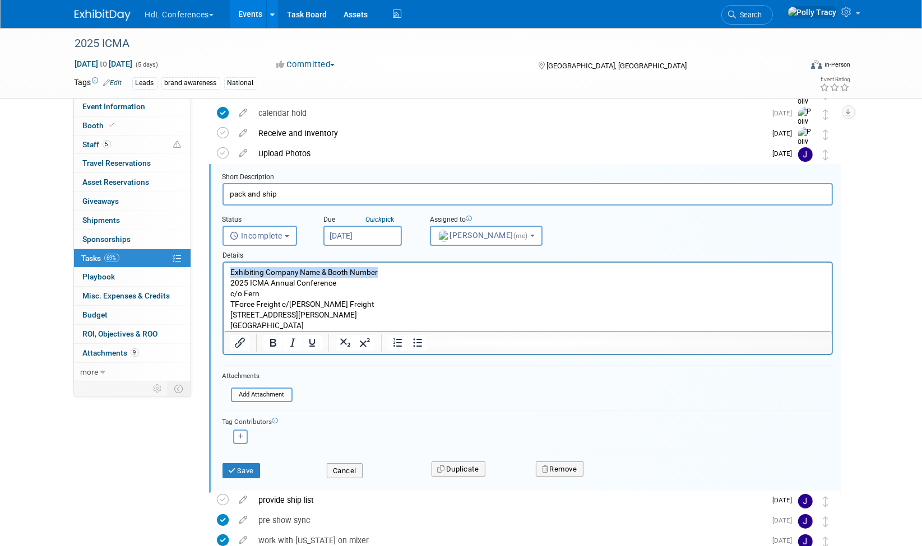
drag, startPoint x: 389, startPoint y: 273, endPoint x: 436, endPoint y: 538, distance: 269.1
click at [223, 277] on html "Exhibiting Company Name & Booth Number 2025 ICMA Annual Conference c/o Fern TFo…" at bounding box center [527, 297] width 608 height 68
click at [232, 469] on icon "submit" at bounding box center [233, 470] width 9 height 7
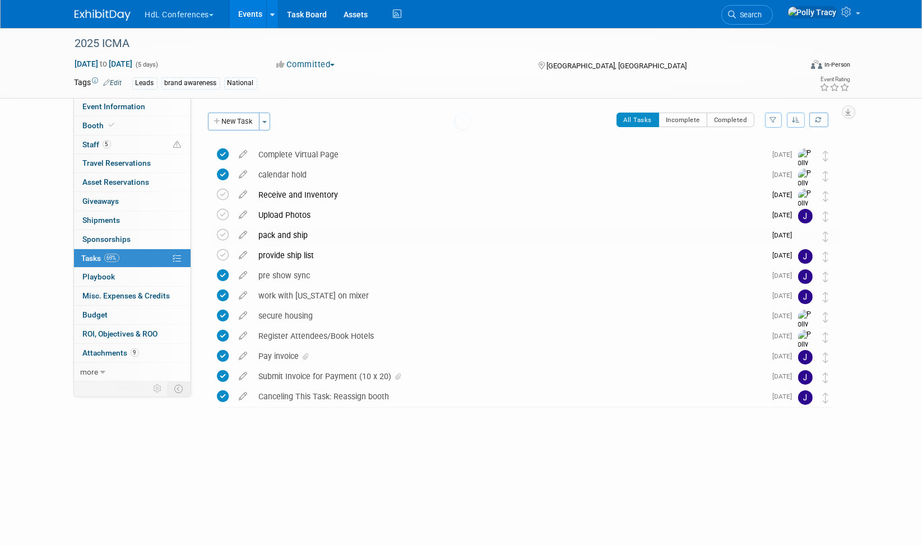
scroll to position [0, 0]
